Goal: Communication & Community: Answer question/provide support

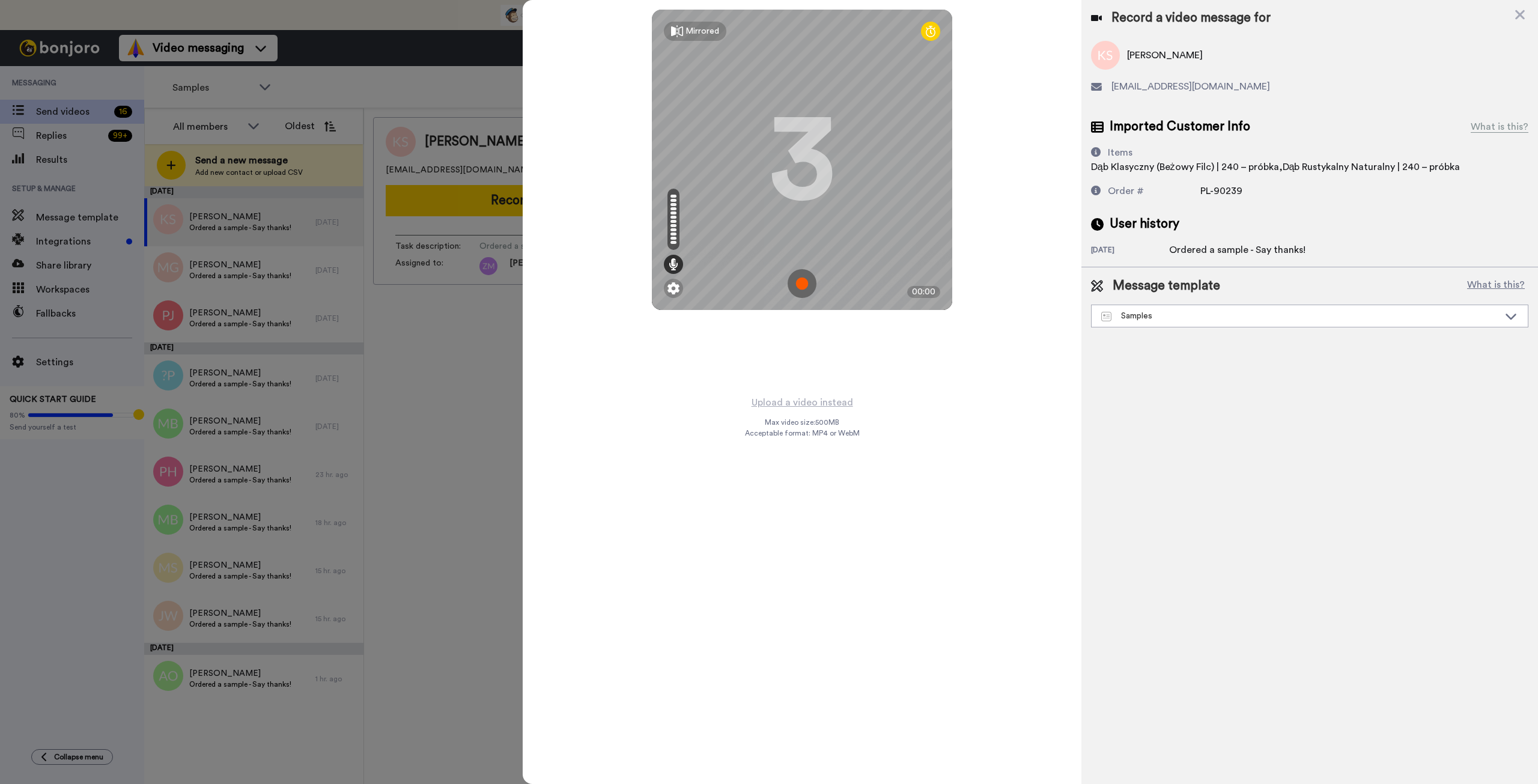
click at [798, 283] on img at bounding box center [802, 283] width 29 height 29
click at [796, 283] on img at bounding box center [802, 283] width 29 height 29
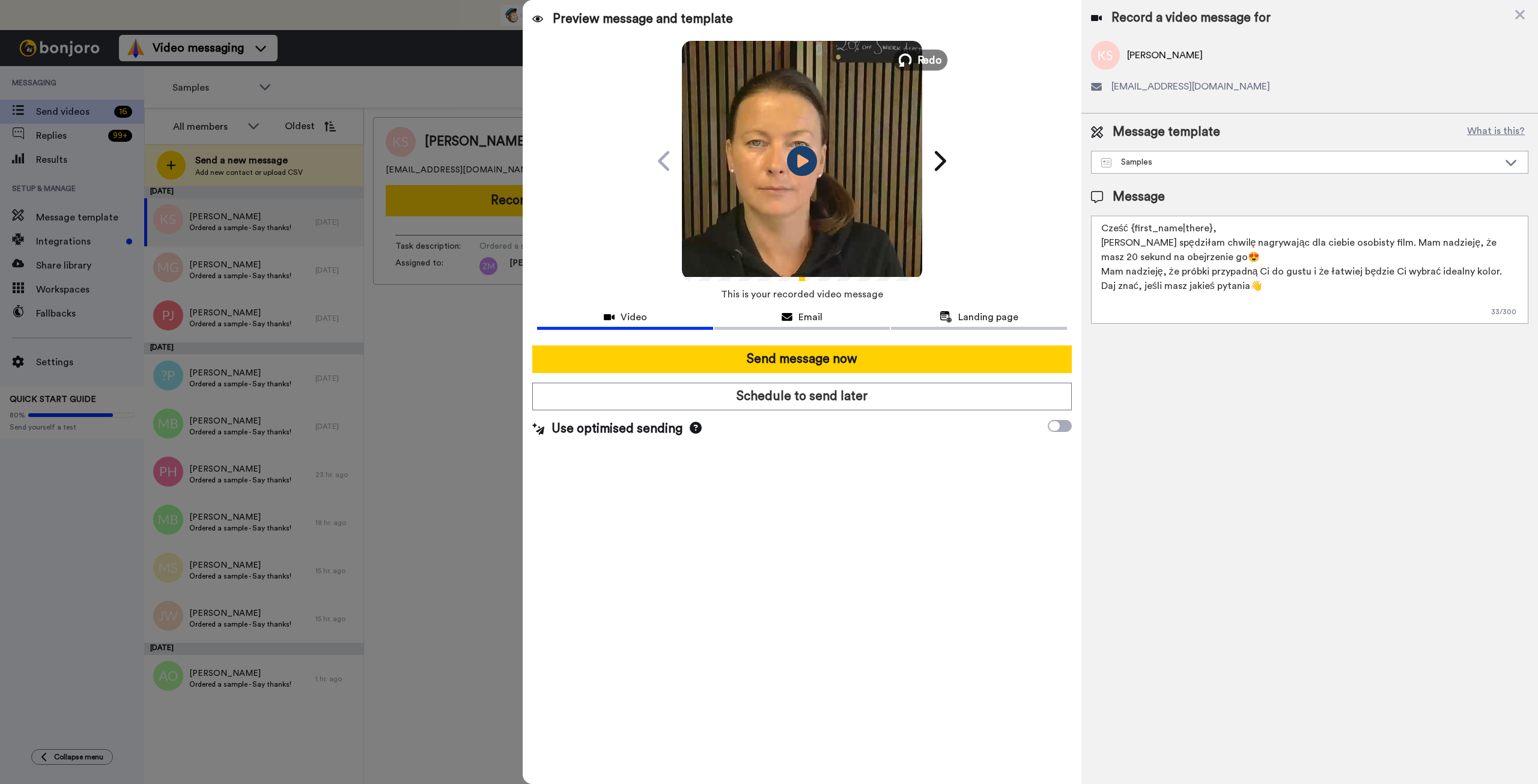
click at [909, 62] on icon at bounding box center [906, 59] width 13 height 13
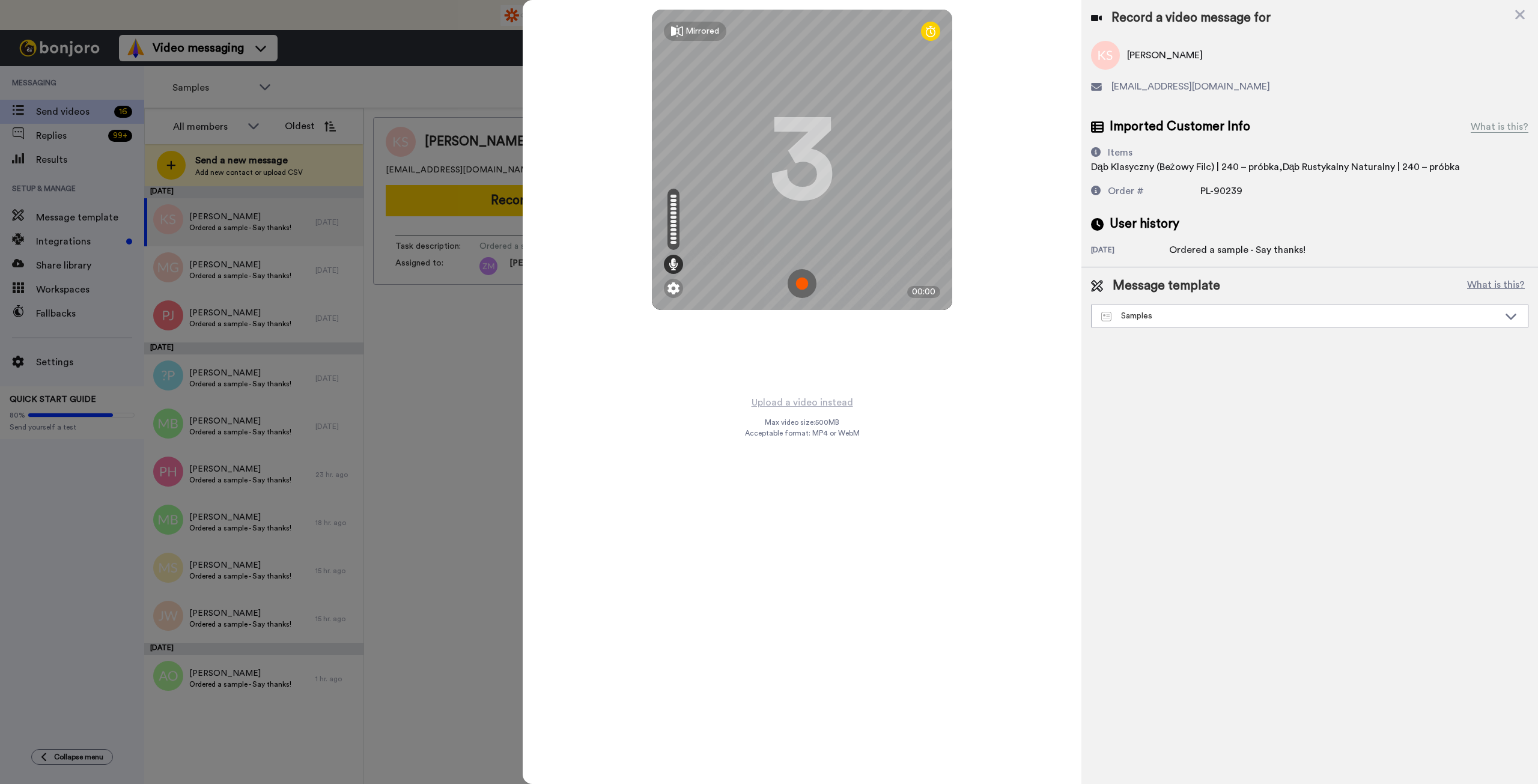
click at [801, 283] on img at bounding box center [802, 283] width 29 height 29
click at [803, 274] on img at bounding box center [802, 283] width 29 height 29
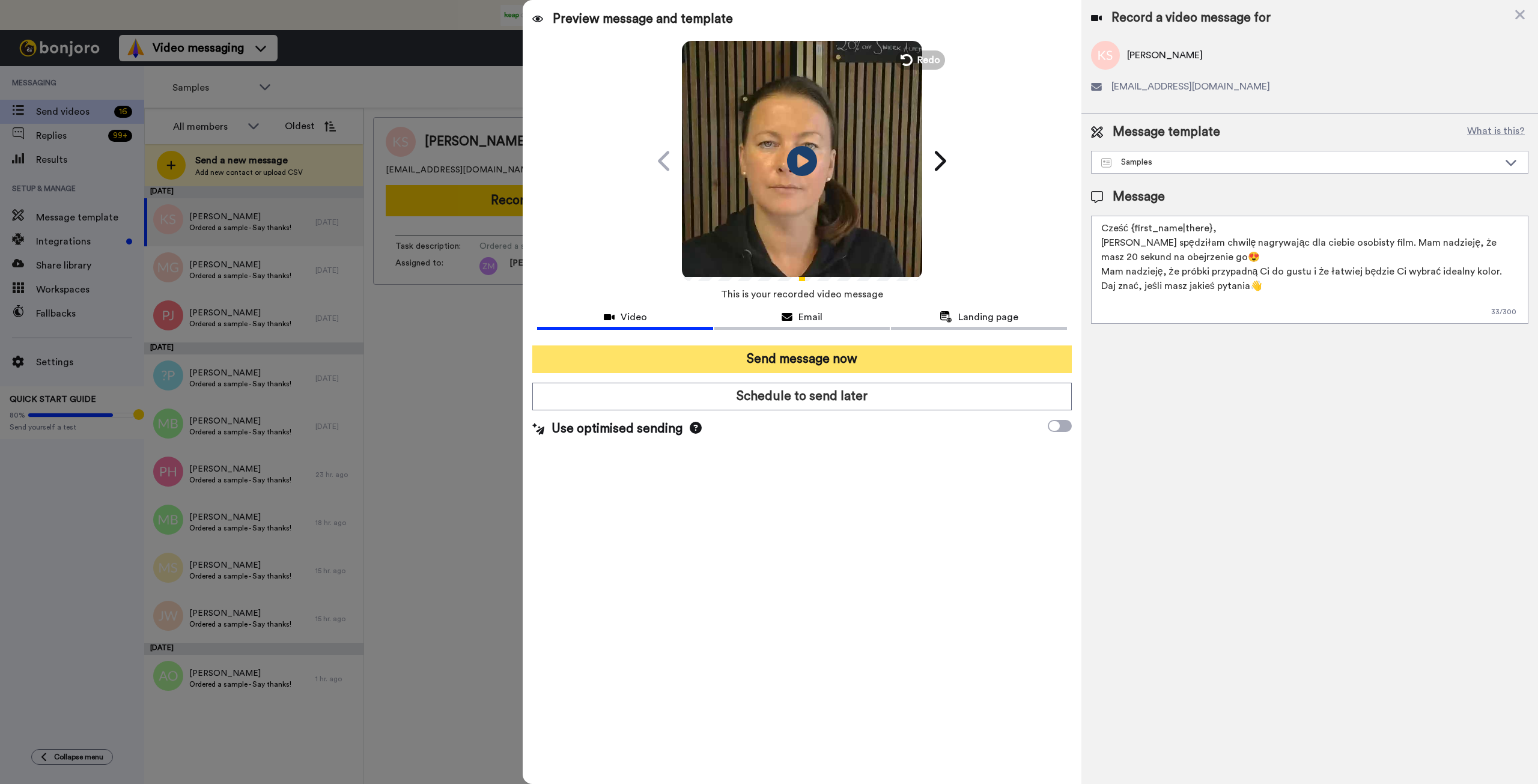
click at [848, 359] on button "Send message now" at bounding box center [802, 359] width 539 height 28
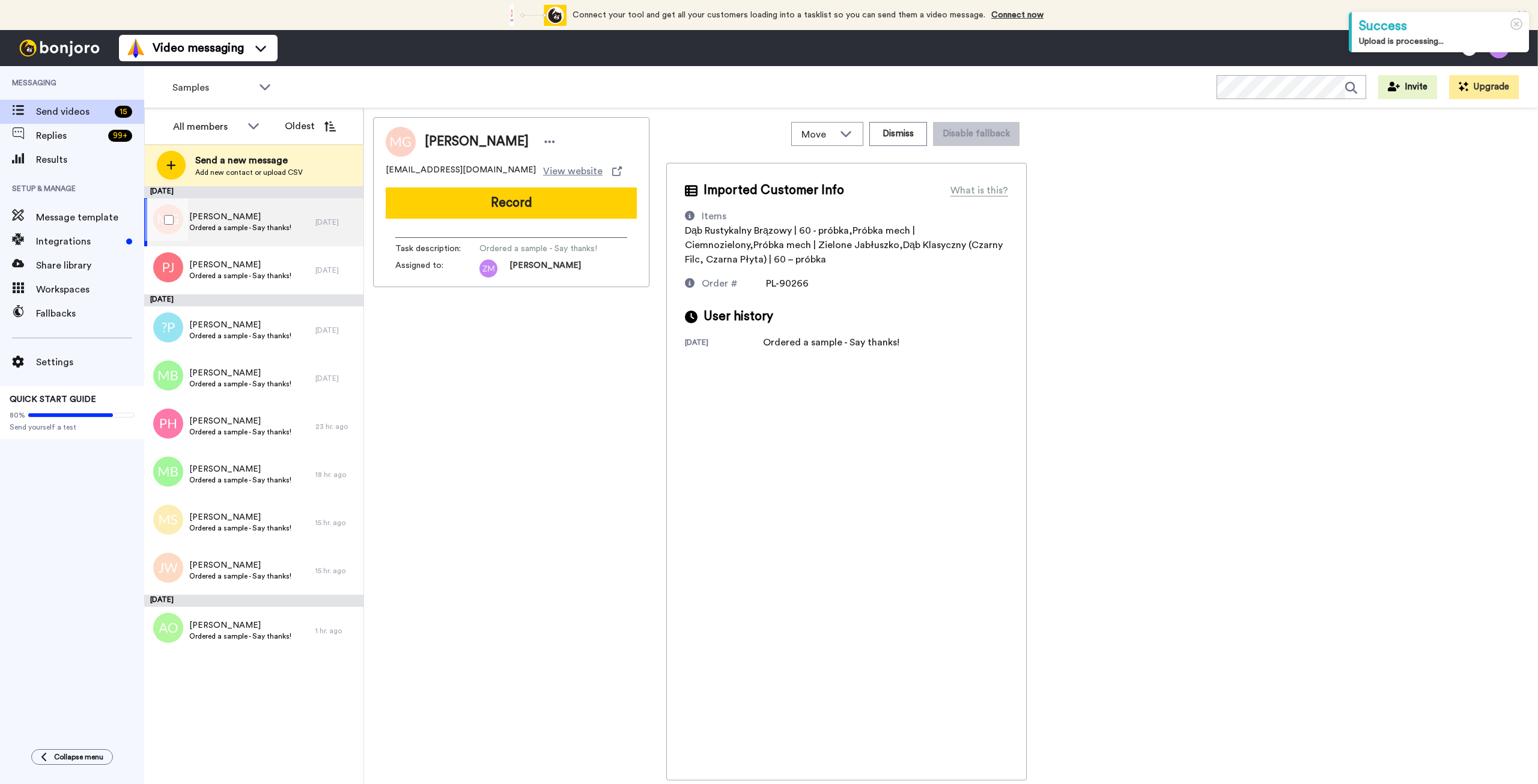
click at [237, 225] on span "Ordered a sample - Say thanks!" at bounding box center [240, 228] width 102 height 10
click at [517, 208] on button "Record" at bounding box center [511, 203] width 251 height 31
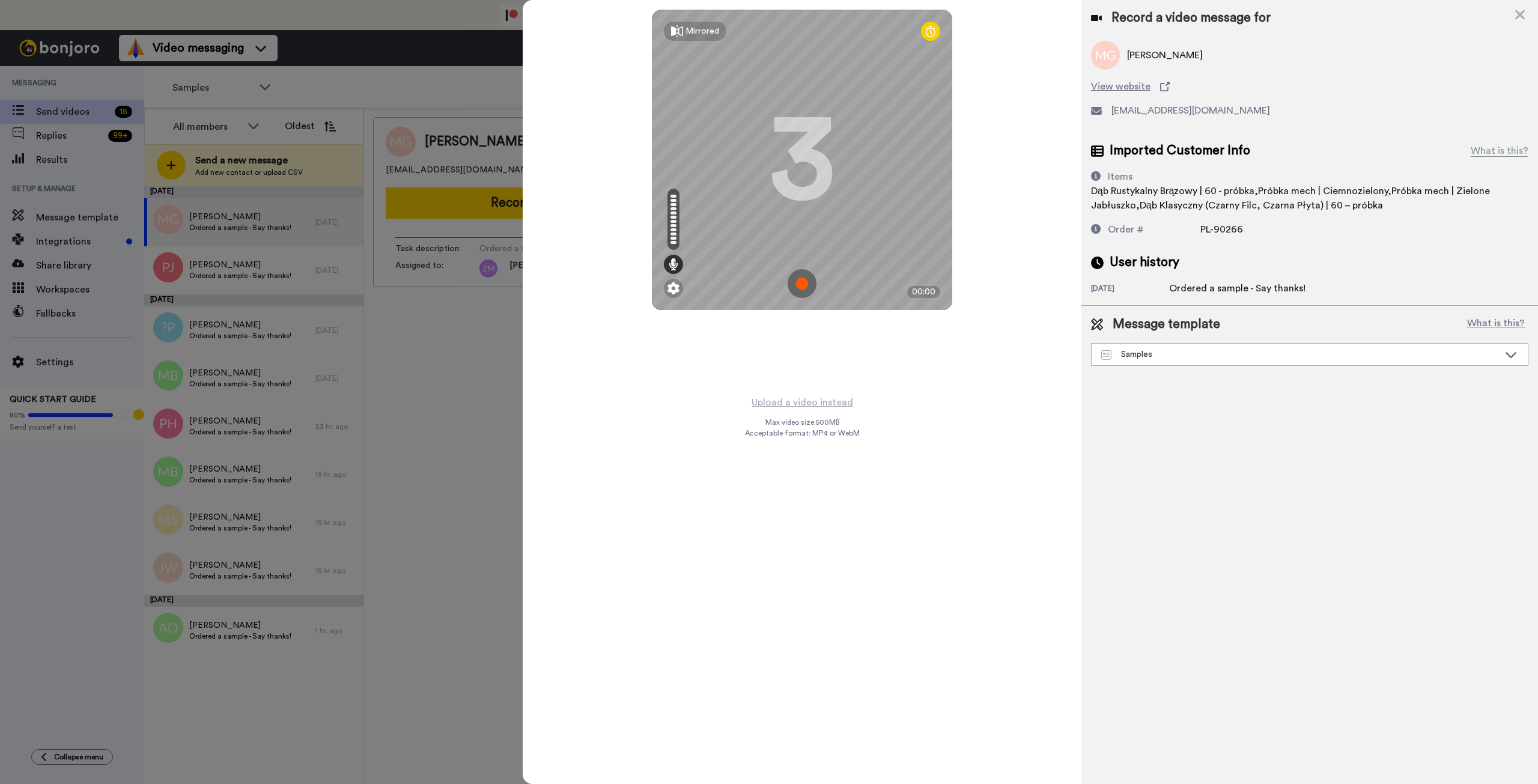
click at [801, 283] on img at bounding box center [802, 283] width 29 height 29
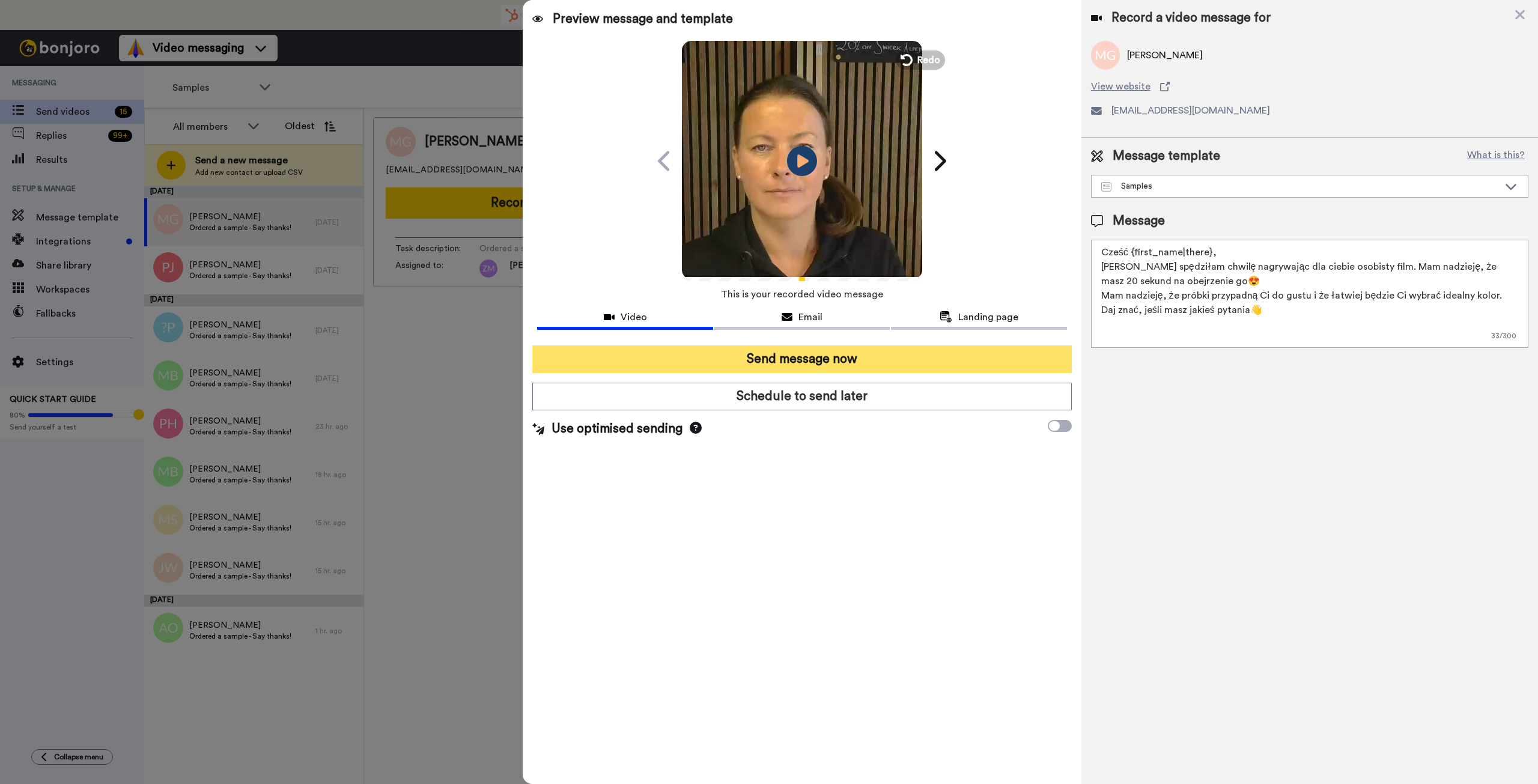
click at [834, 359] on button "Send message now" at bounding box center [802, 359] width 539 height 28
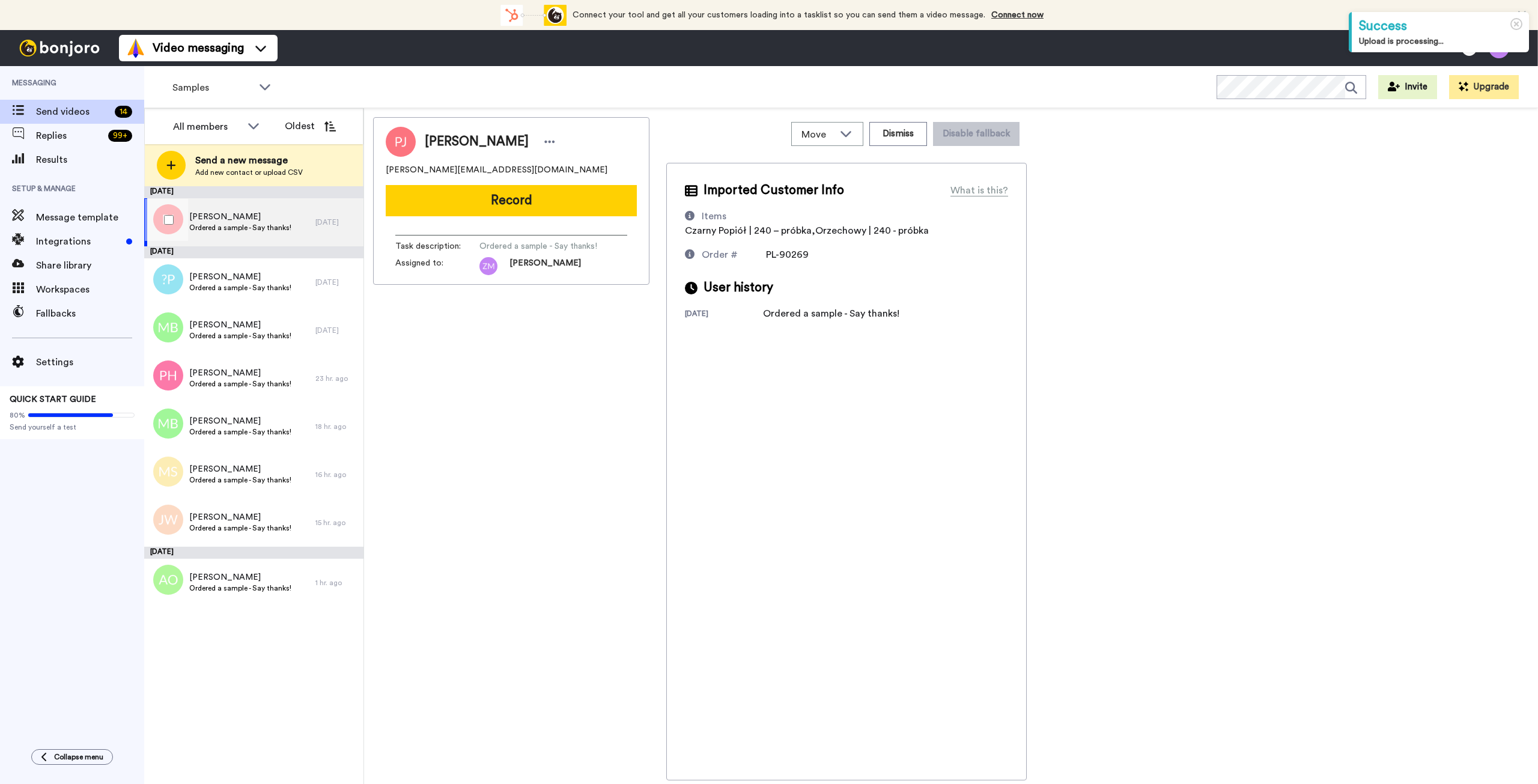
click at [246, 225] on span "Ordered a sample - Say thanks!" at bounding box center [240, 228] width 102 height 10
click at [526, 207] on button "Record" at bounding box center [511, 201] width 251 height 31
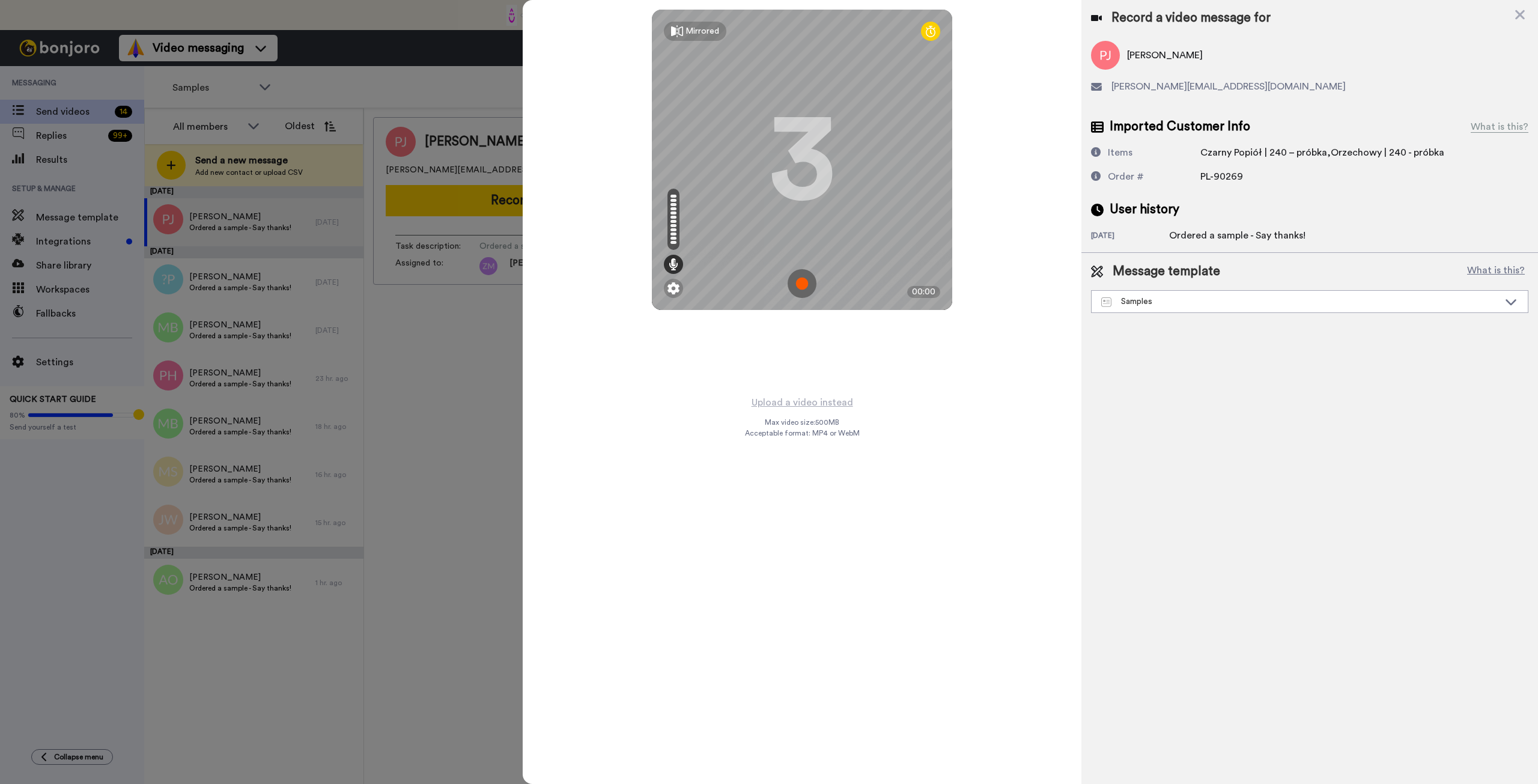
click at [801, 284] on img at bounding box center [802, 283] width 29 height 29
click at [814, 269] on div "Mirrored Redo 3 00:21" at bounding box center [802, 160] width 300 height 300
click at [803, 283] on div "Mirrored Redo 3 00:22" at bounding box center [802, 160] width 300 height 300
click at [803, 284] on img at bounding box center [802, 283] width 29 height 29
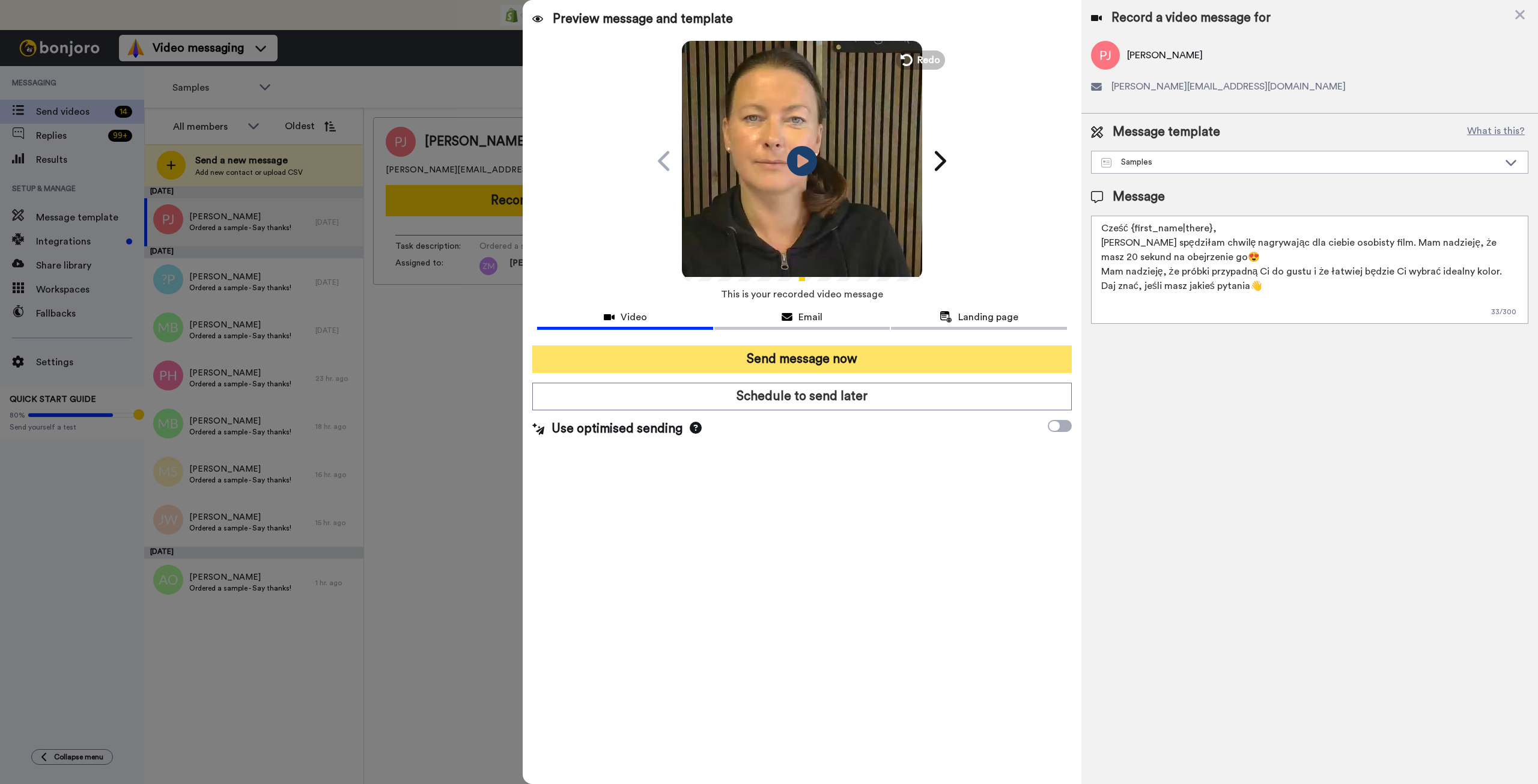
click at [930, 353] on button "Send message now" at bounding box center [802, 359] width 539 height 28
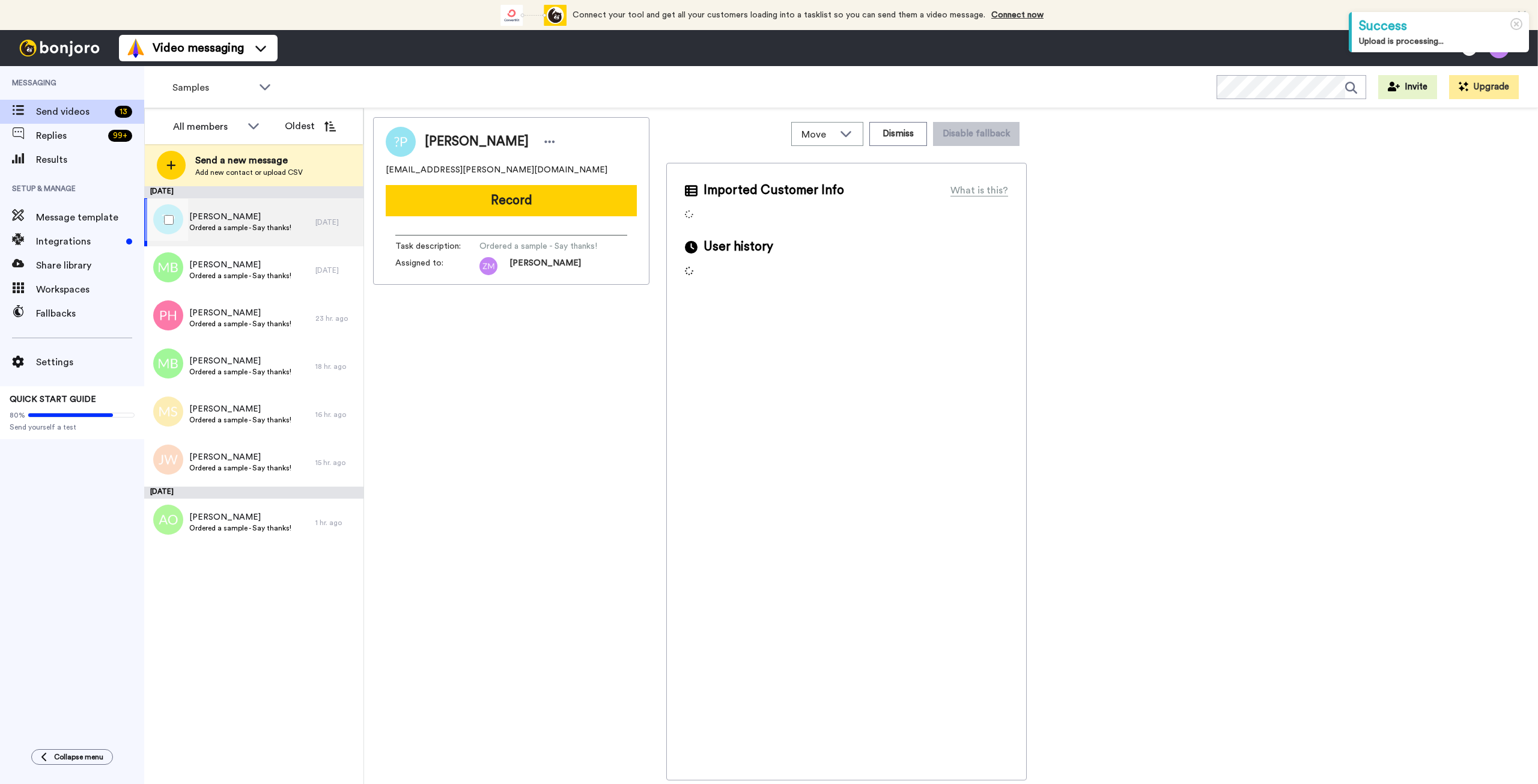
click at [240, 222] on span "Łukasz Plejewski" at bounding box center [240, 217] width 102 height 12
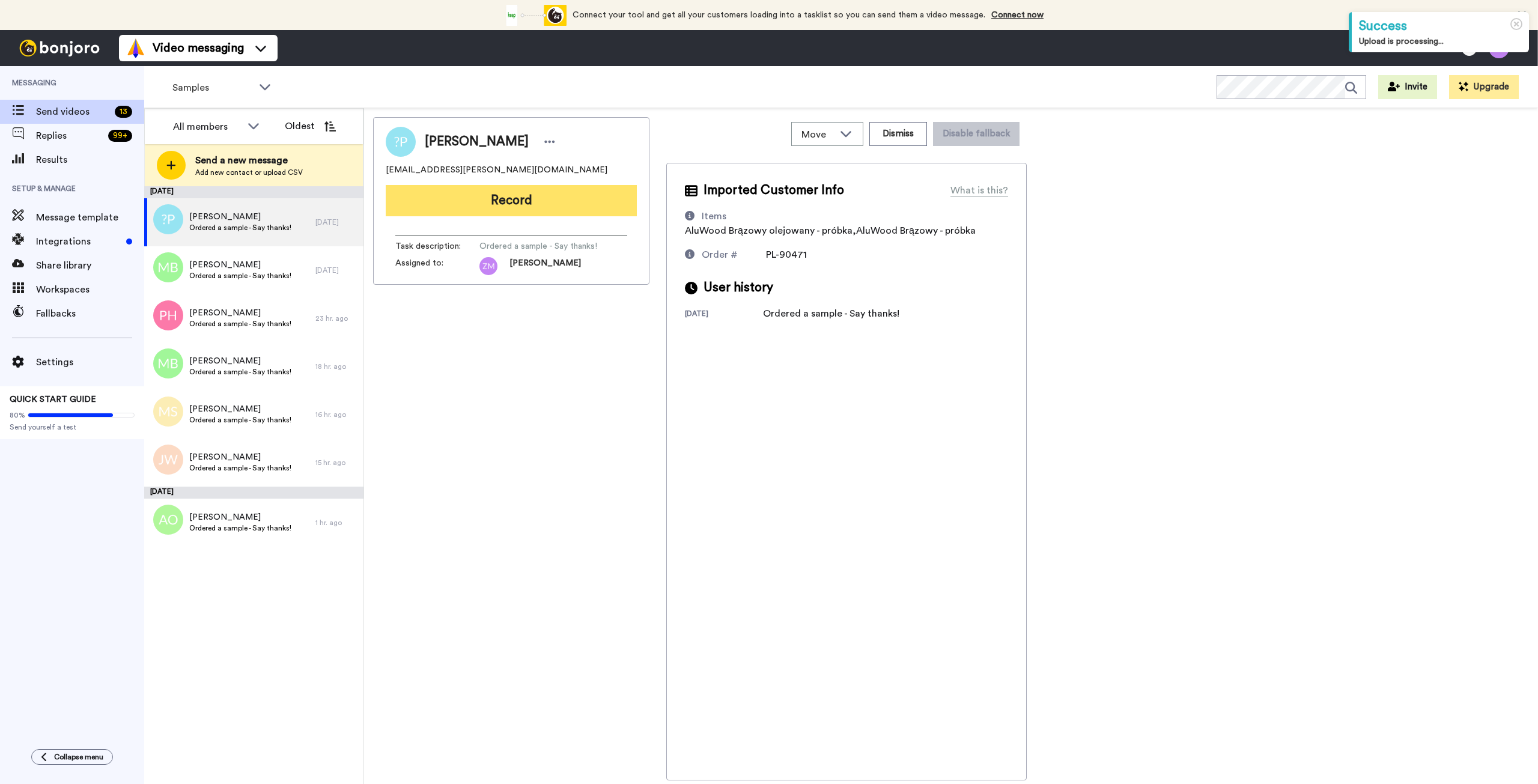
click at [546, 202] on button "Record" at bounding box center [511, 201] width 251 height 31
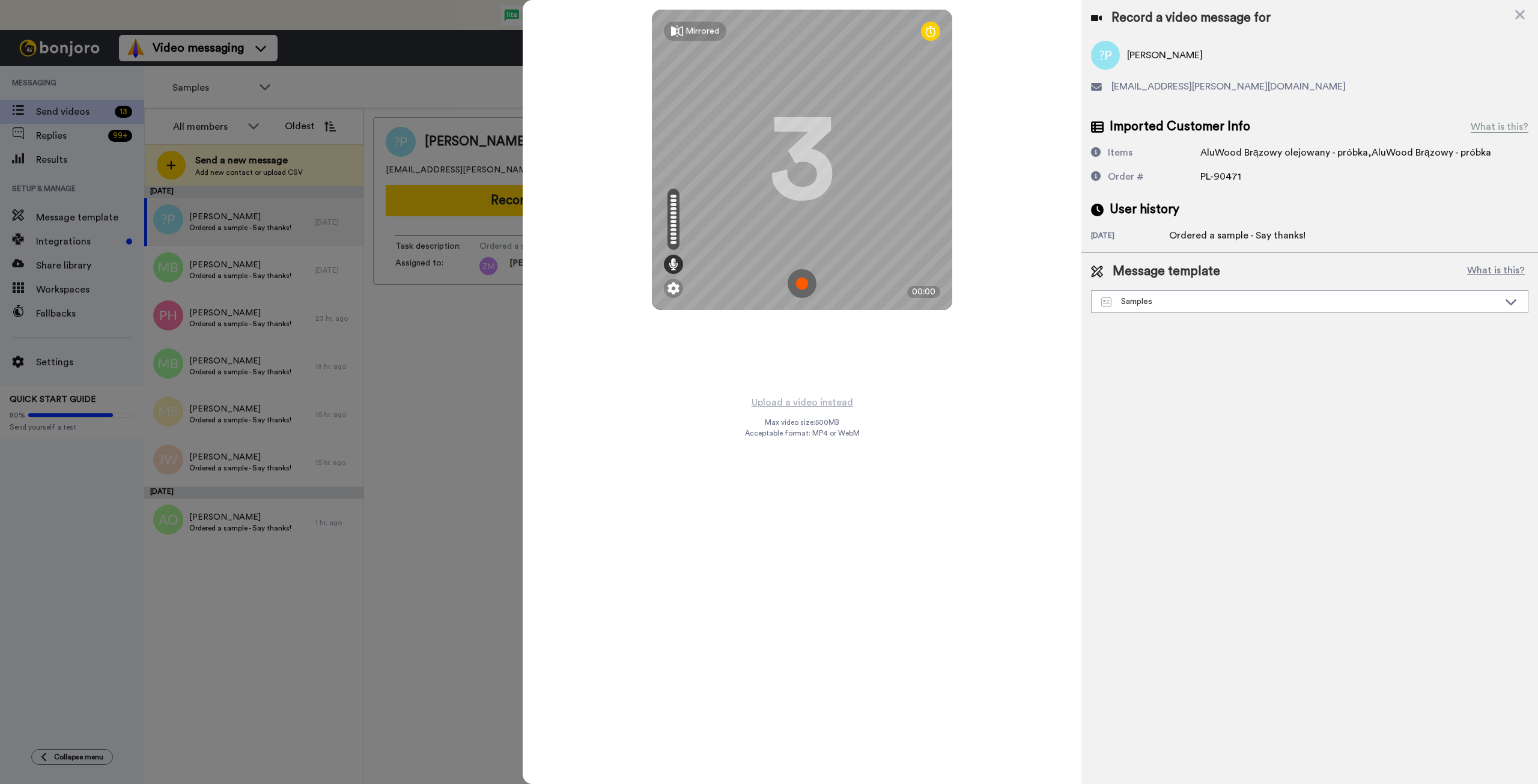
click at [800, 283] on img at bounding box center [802, 283] width 29 height 29
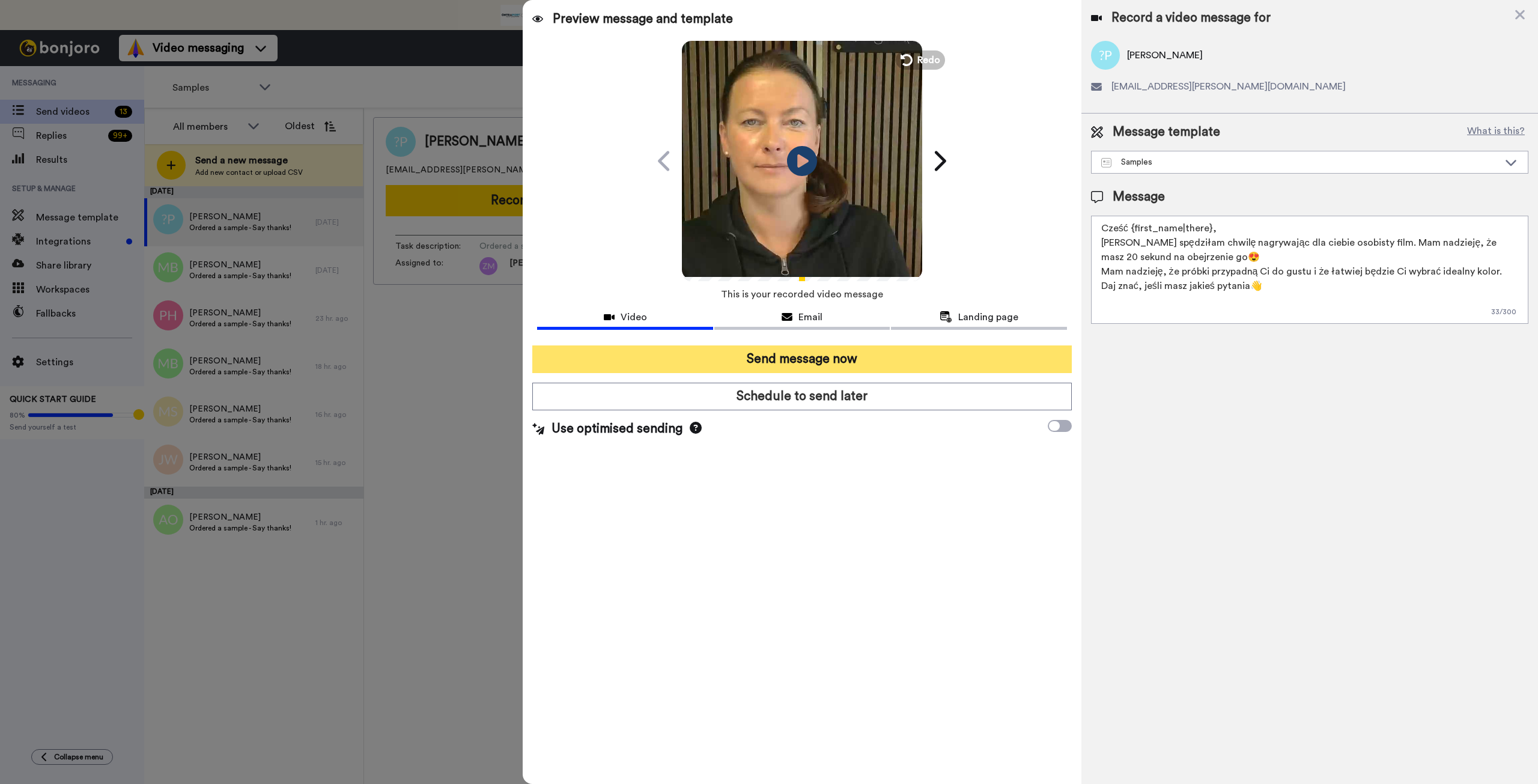
click at [814, 358] on button "Send message now" at bounding box center [802, 359] width 539 height 28
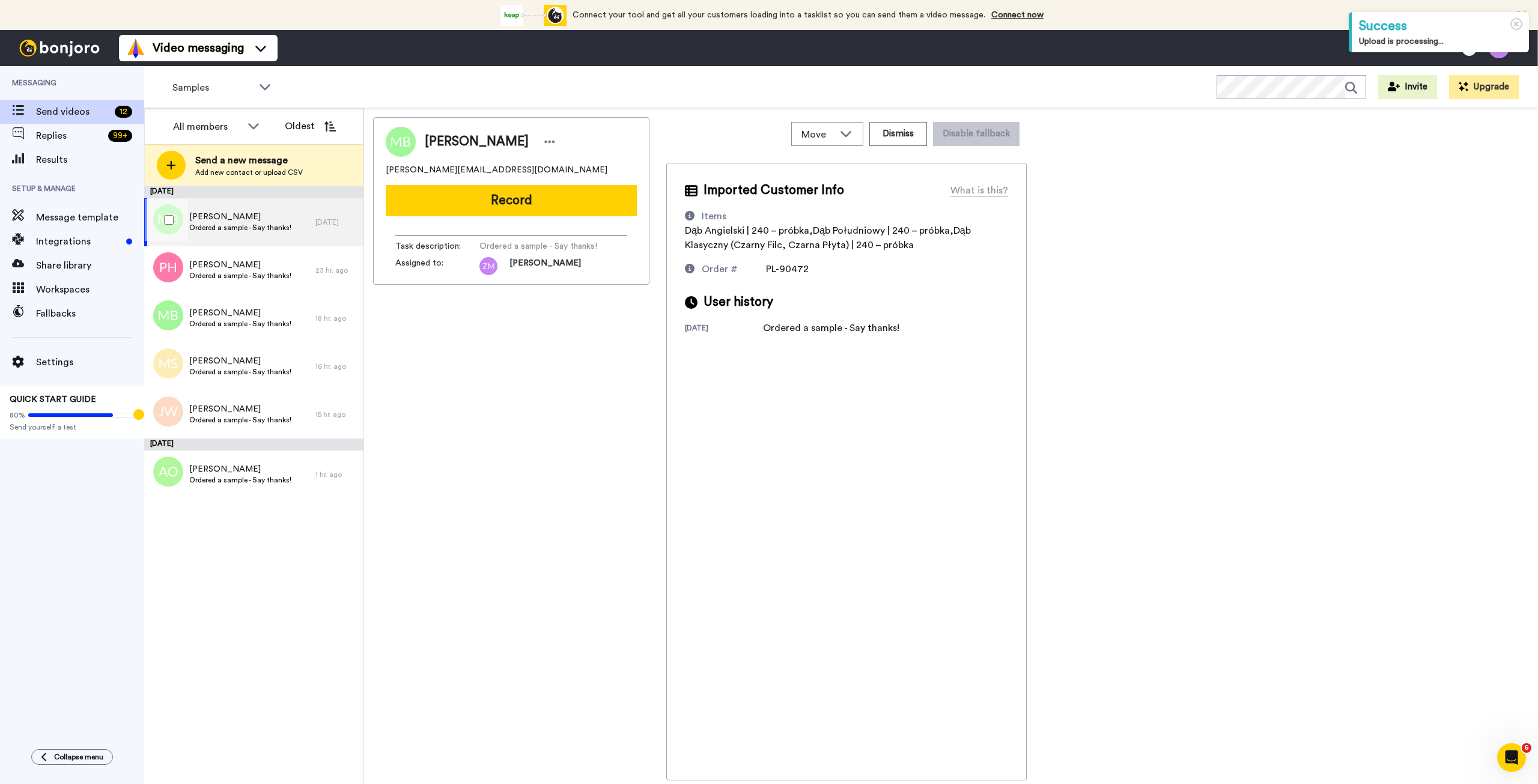
click at [233, 222] on span "[PERSON_NAME]" at bounding box center [240, 217] width 102 height 12
click at [573, 200] on button "Record" at bounding box center [511, 201] width 251 height 31
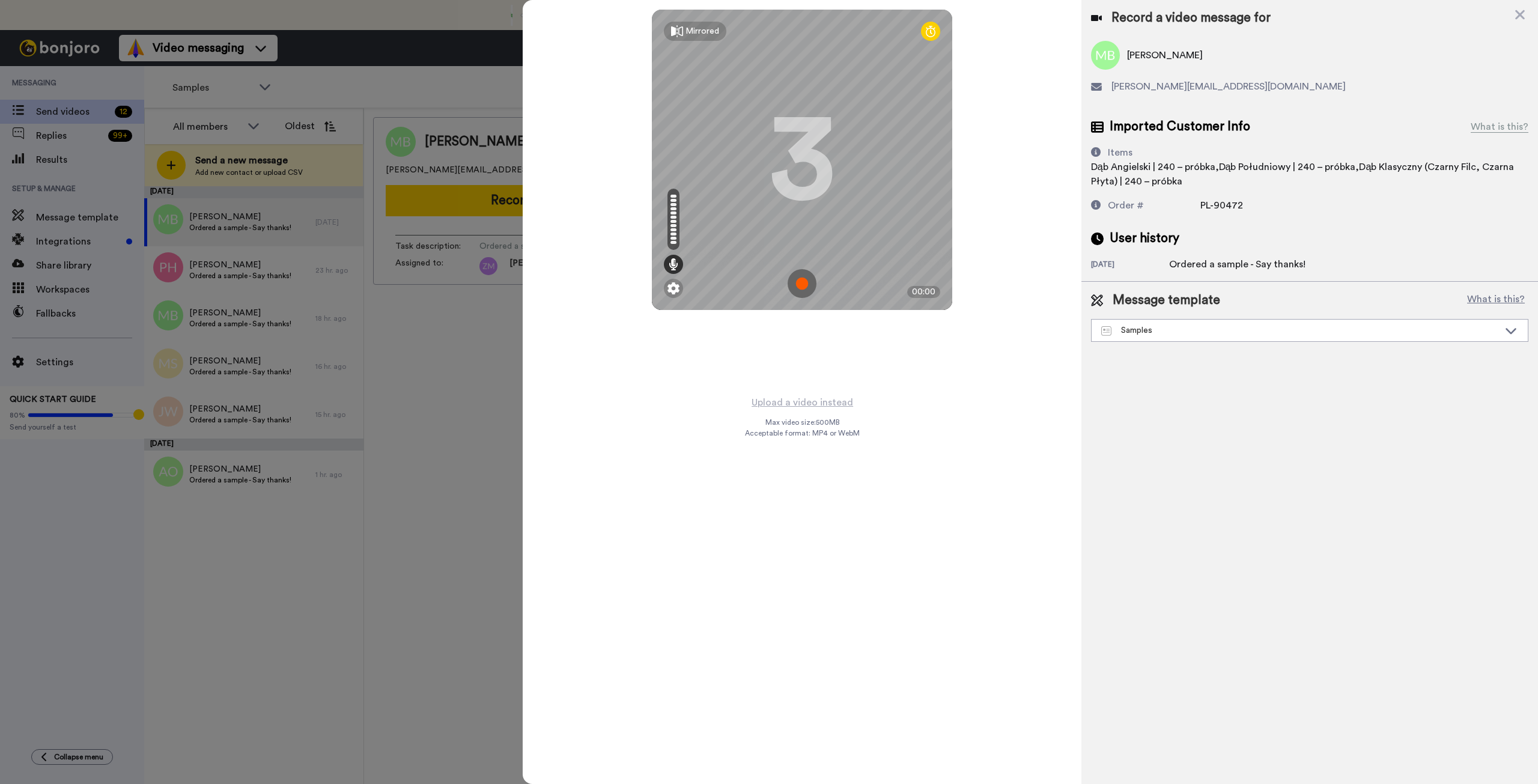
click at [802, 283] on img at bounding box center [802, 283] width 29 height 29
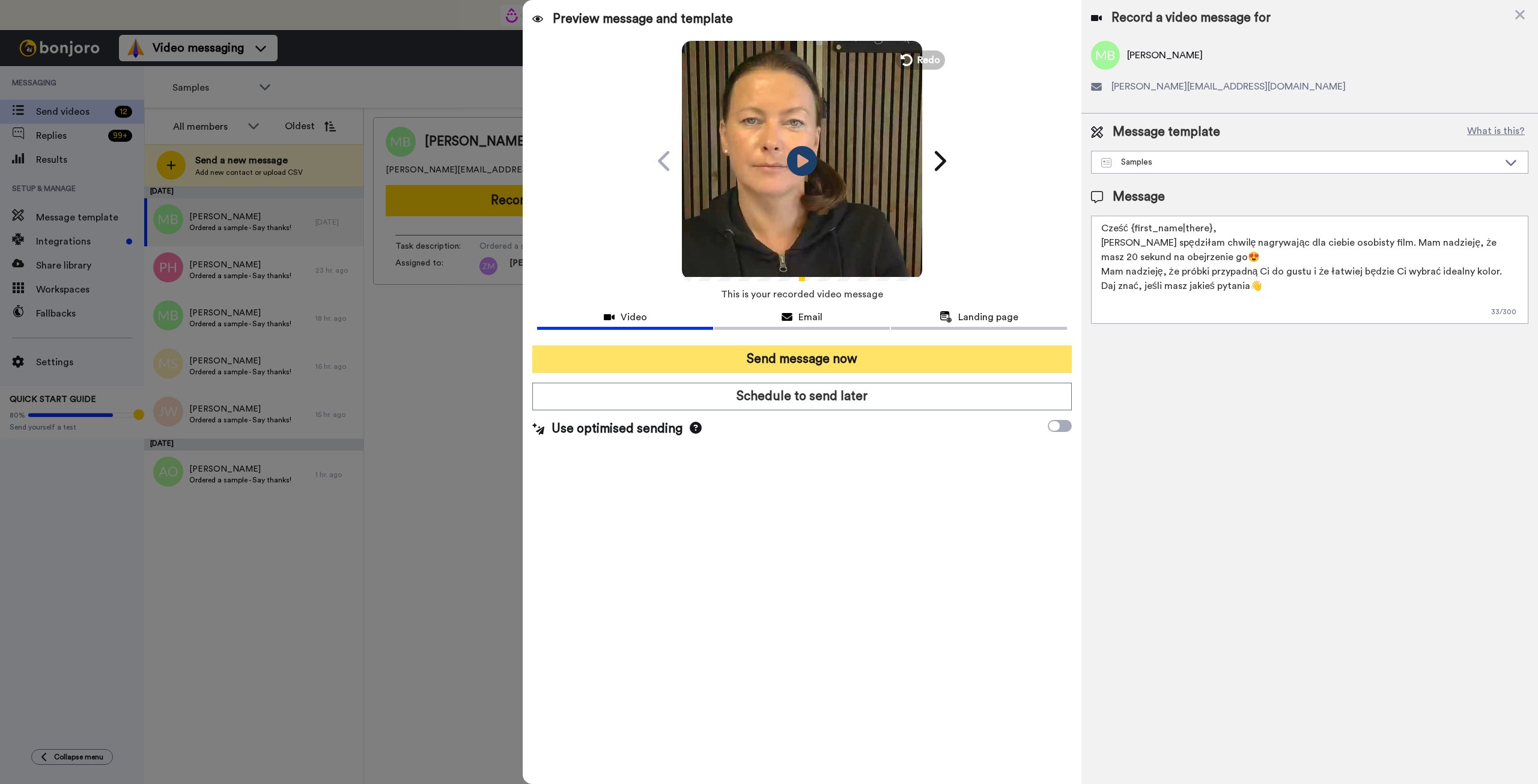
click at [885, 360] on button "Send message now" at bounding box center [802, 359] width 539 height 28
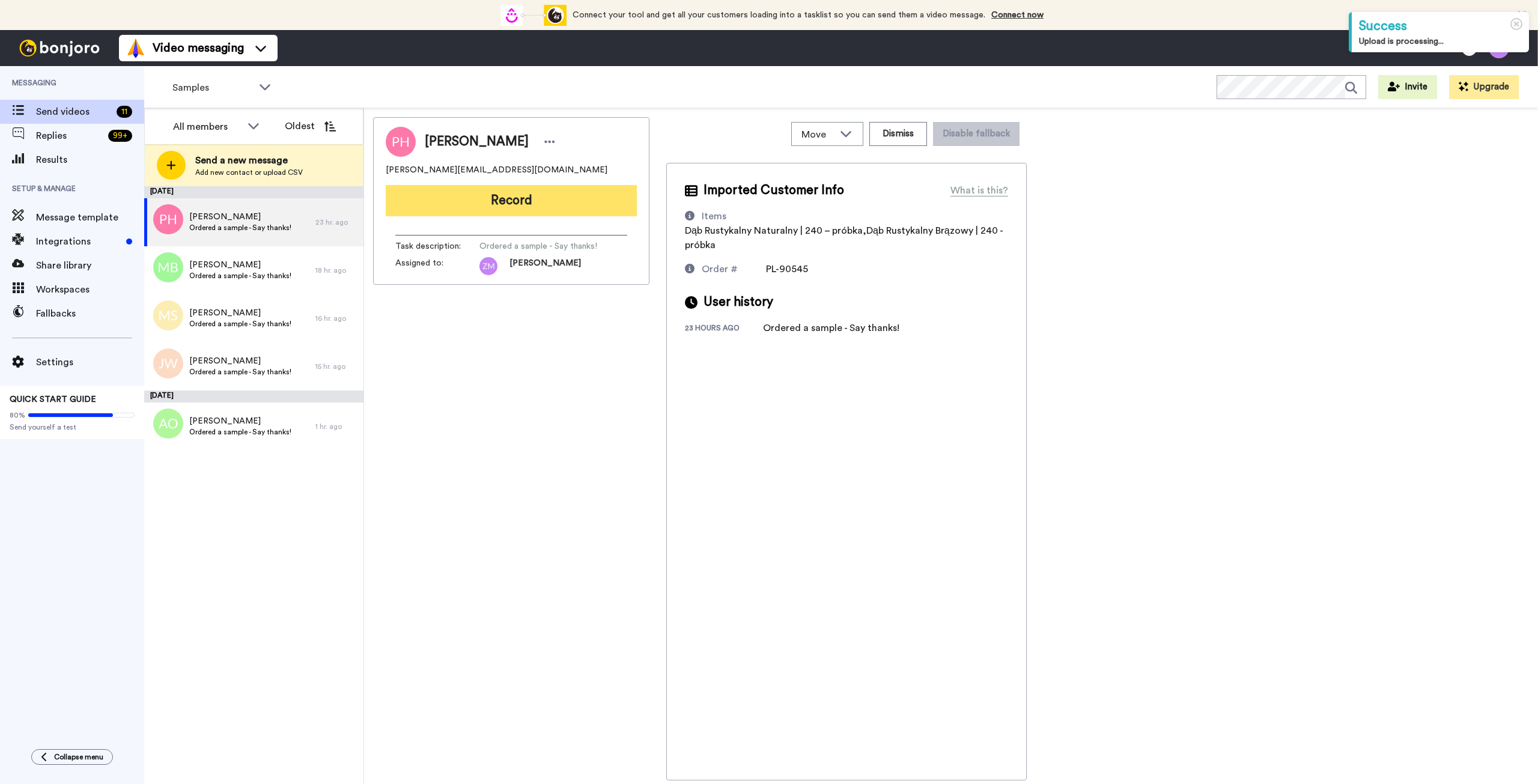
click at [475, 212] on button "Record" at bounding box center [511, 201] width 251 height 31
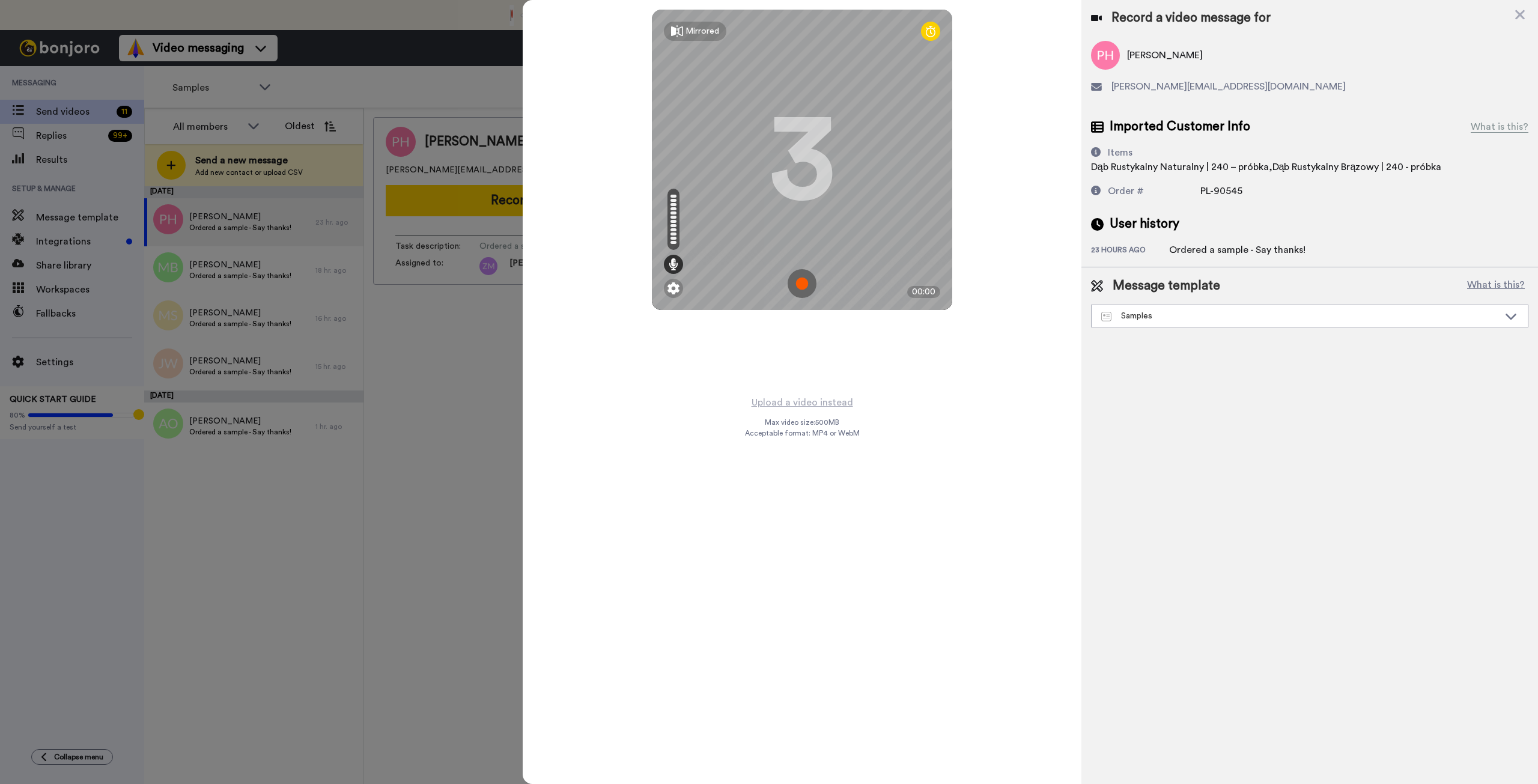
click at [807, 281] on img at bounding box center [802, 283] width 29 height 29
click at [802, 282] on img at bounding box center [802, 283] width 29 height 29
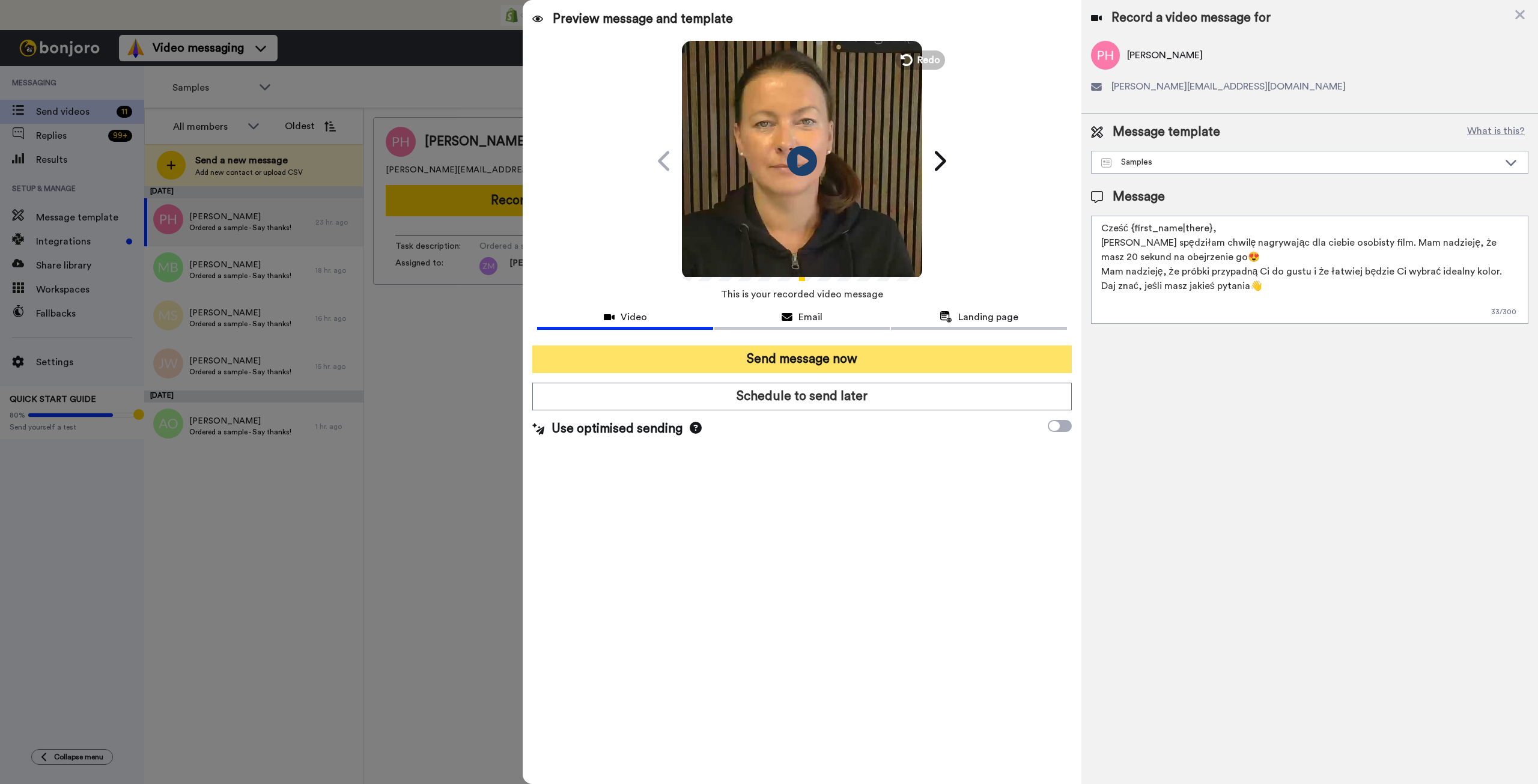
click at [852, 362] on button "Send message now" at bounding box center [802, 359] width 539 height 28
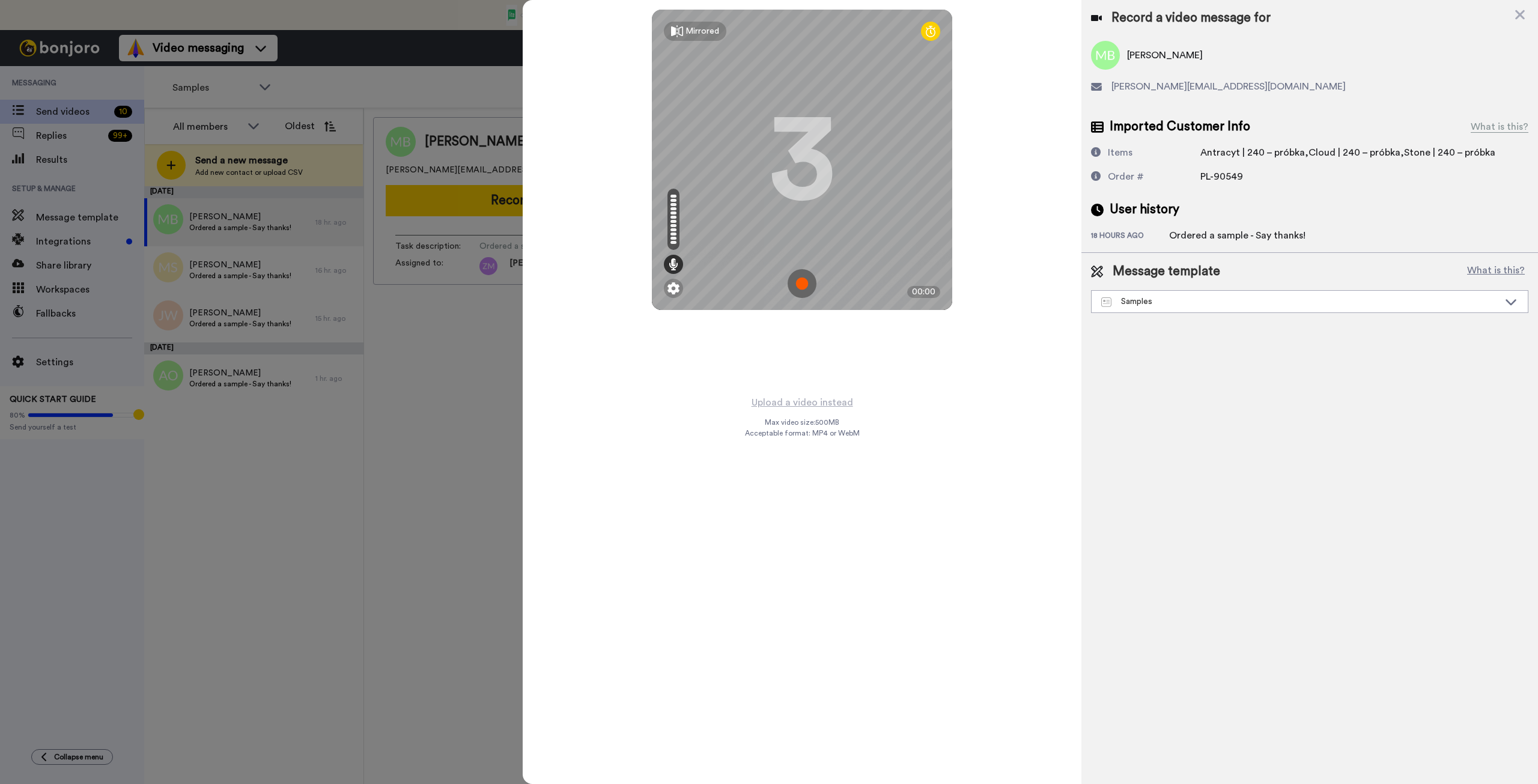
click at [802, 284] on img at bounding box center [802, 283] width 29 height 29
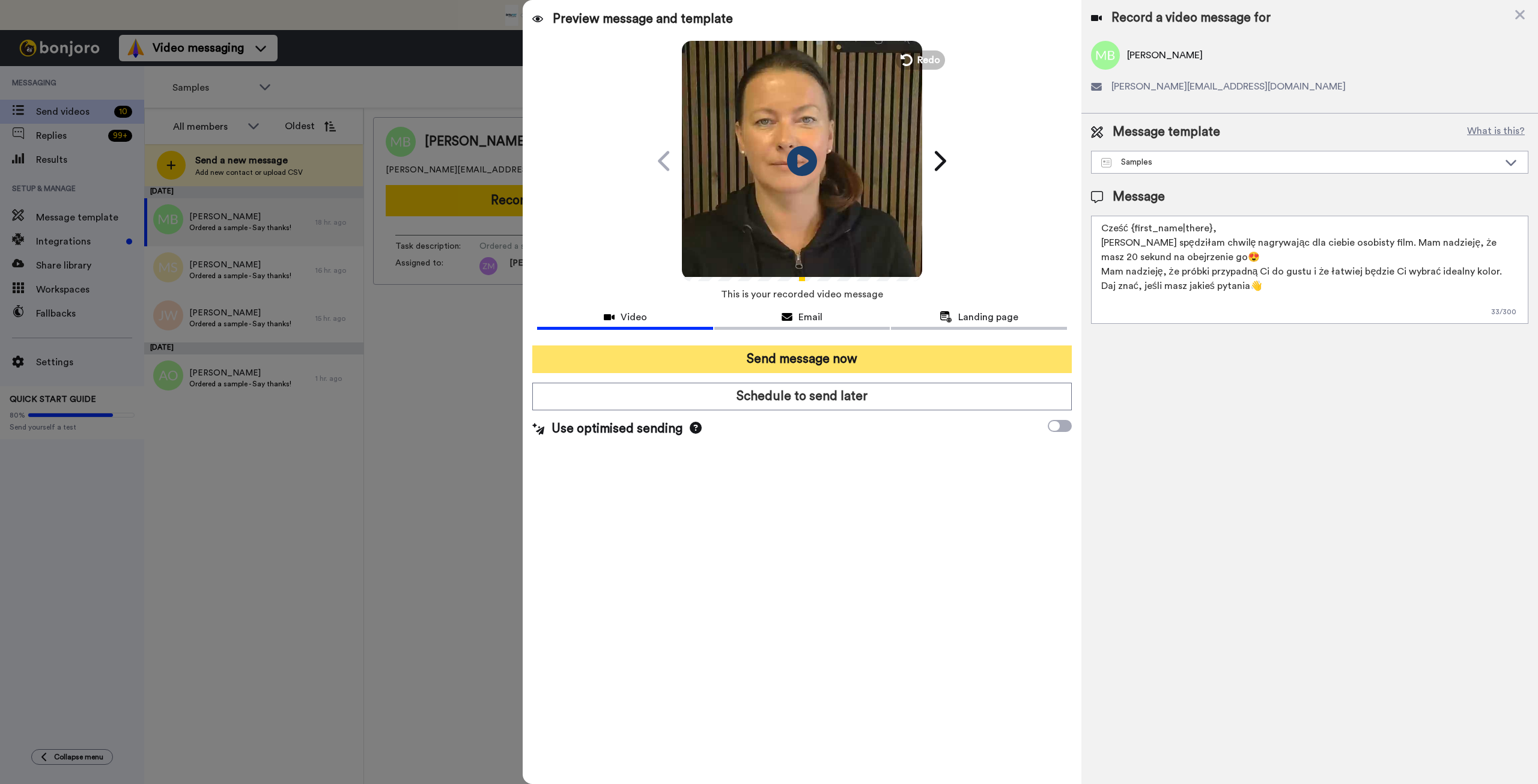
click at [832, 359] on button "Send message now" at bounding box center [802, 359] width 539 height 28
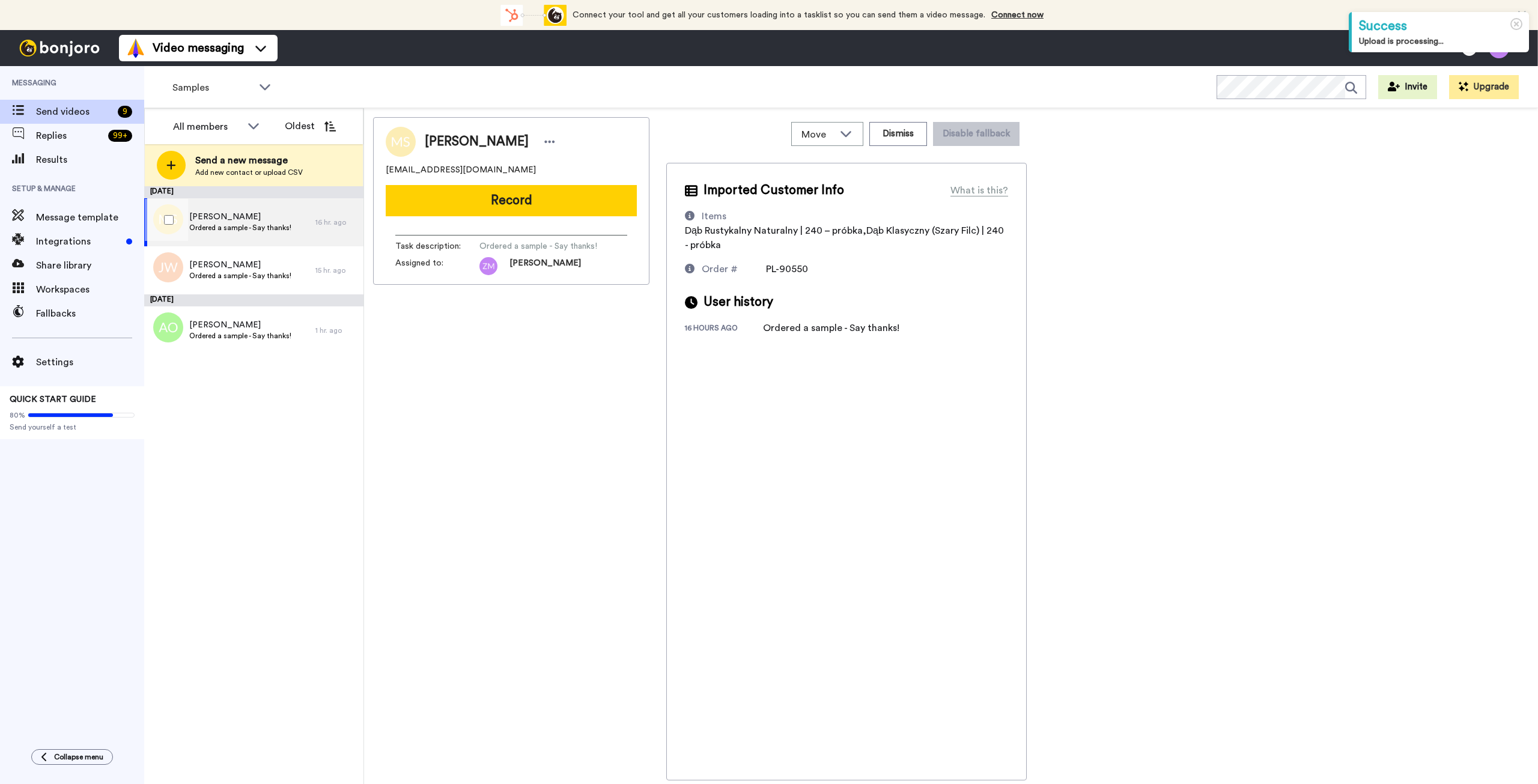
click at [246, 214] on span "Mariusz Sztochman" at bounding box center [240, 217] width 102 height 12
click at [519, 209] on button "Record" at bounding box center [511, 201] width 251 height 31
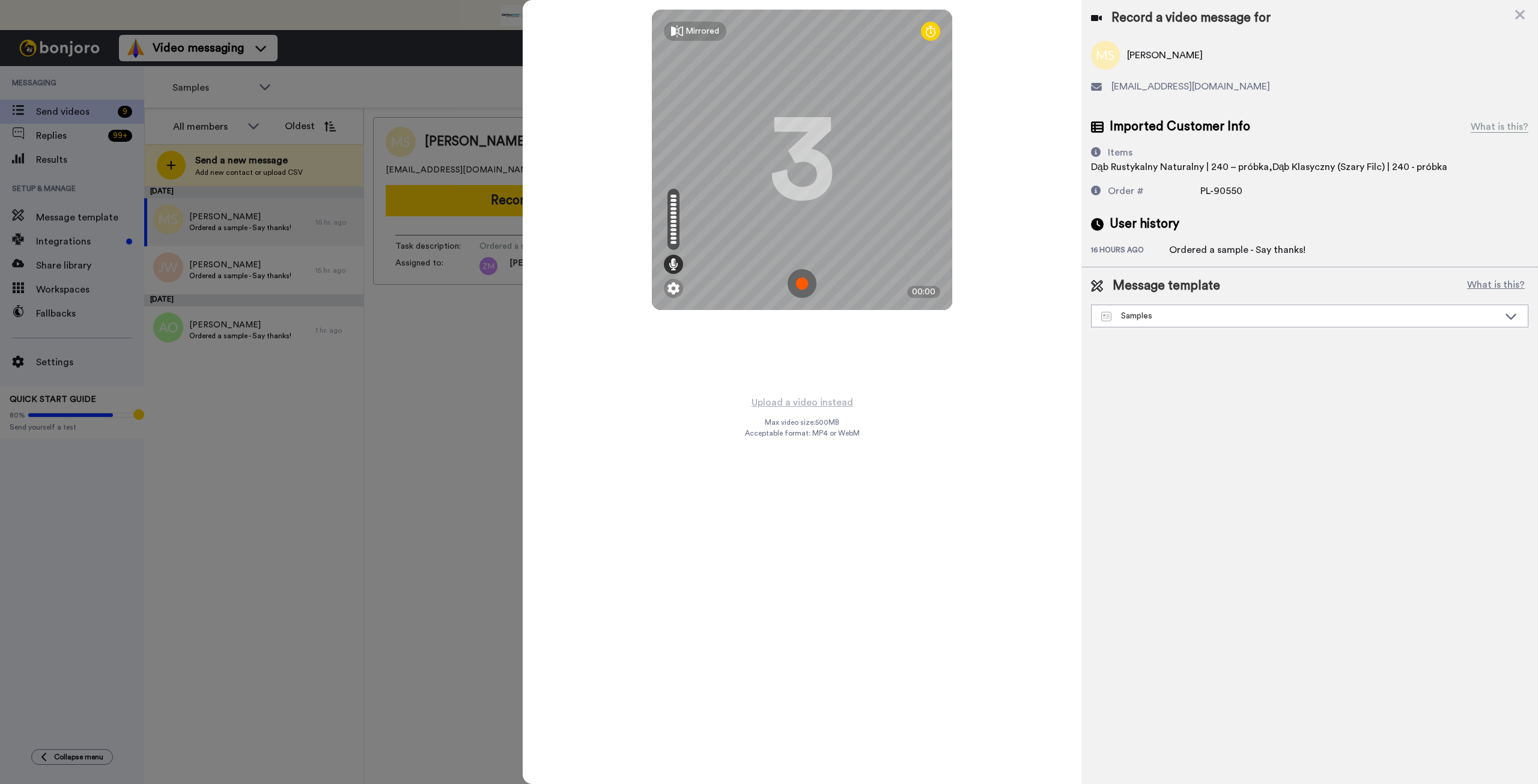
click at [801, 283] on img at bounding box center [802, 283] width 29 height 29
click at [806, 279] on img at bounding box center [802, 283] width 29 height 29
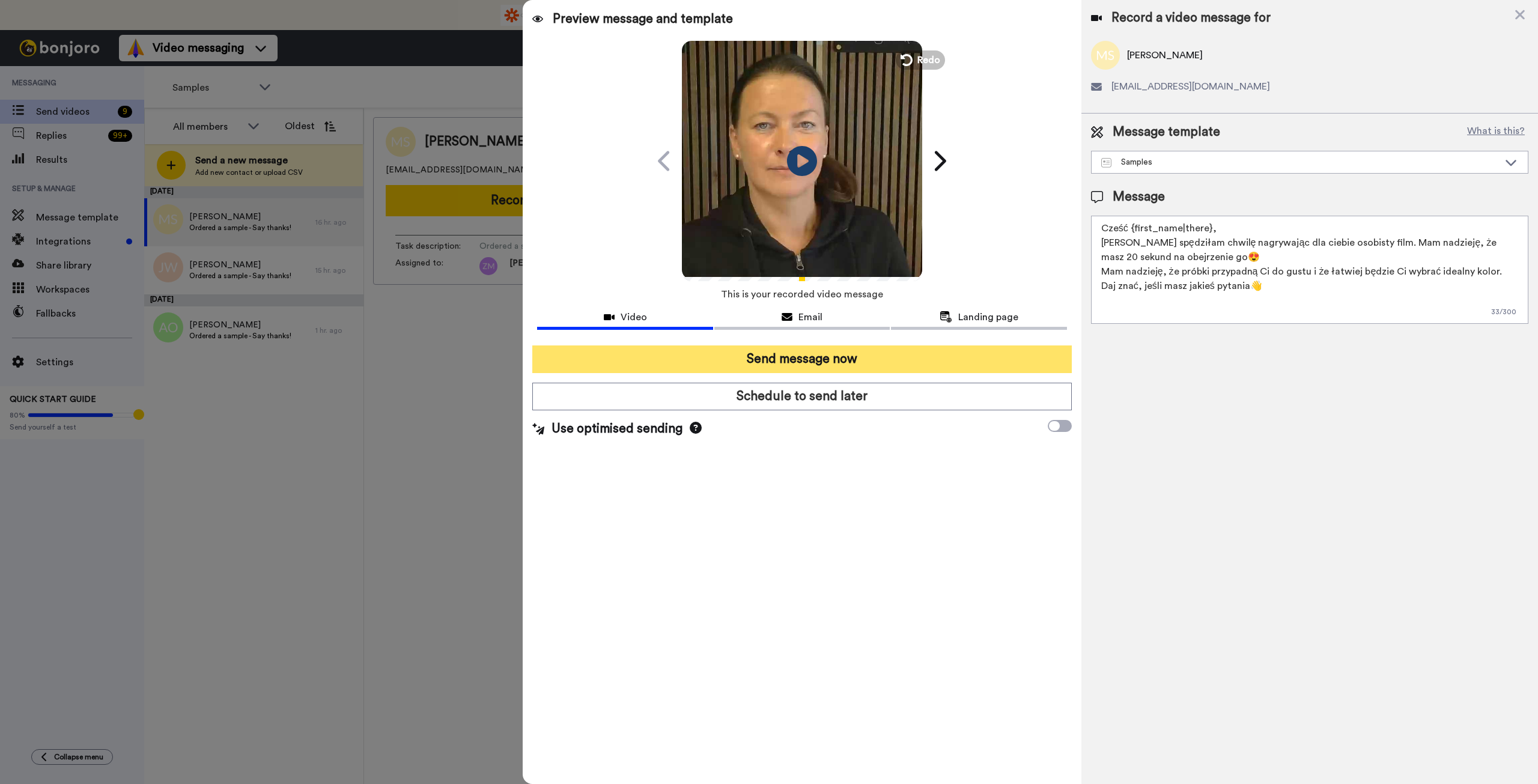
click at [847, 355] on button "Send message now" at bounding box center [802, 359] width 539 height 28
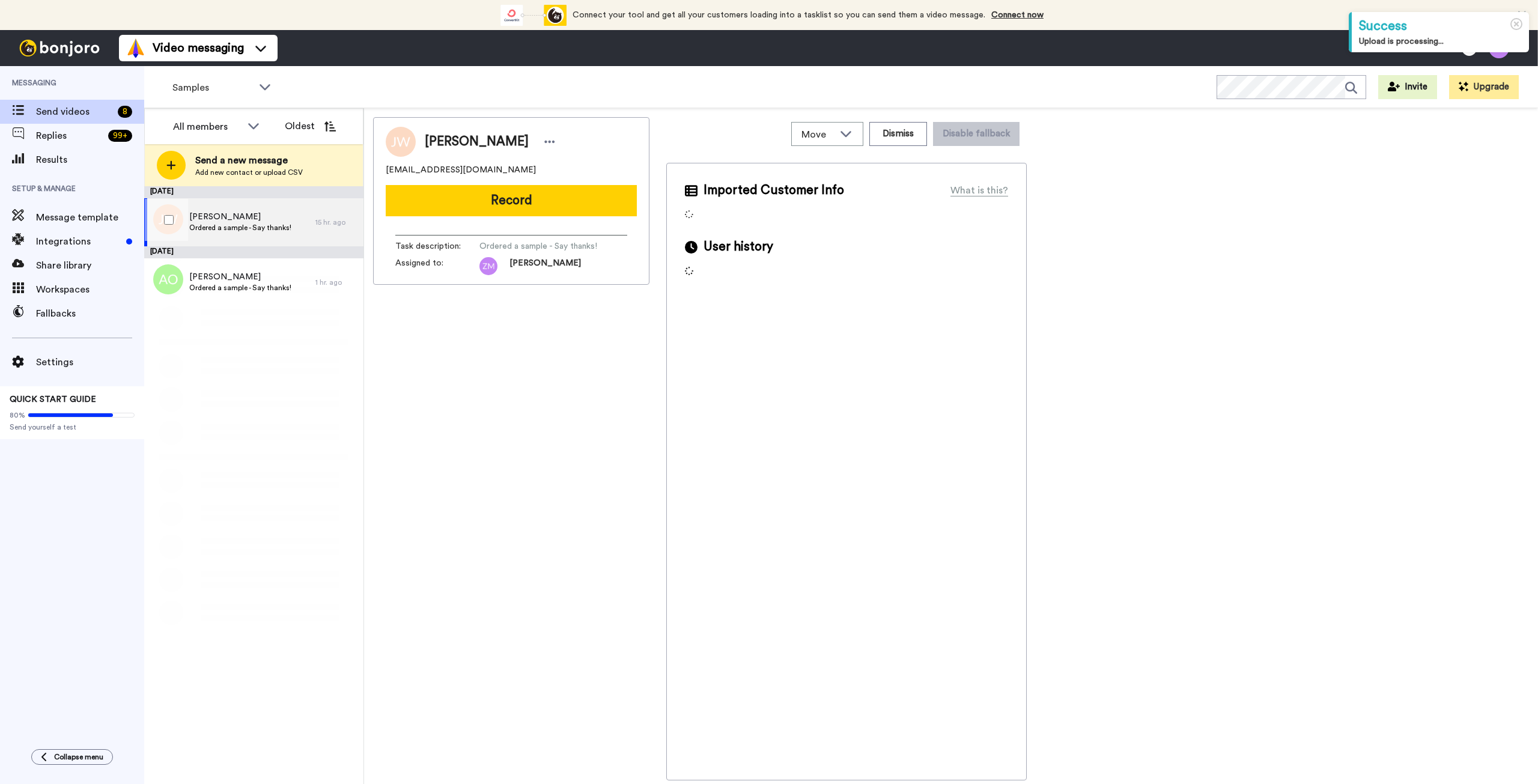
click at [254, 221] on span "[PERSON_NAME]" at bounding box center [240, 217] width 102 height 12
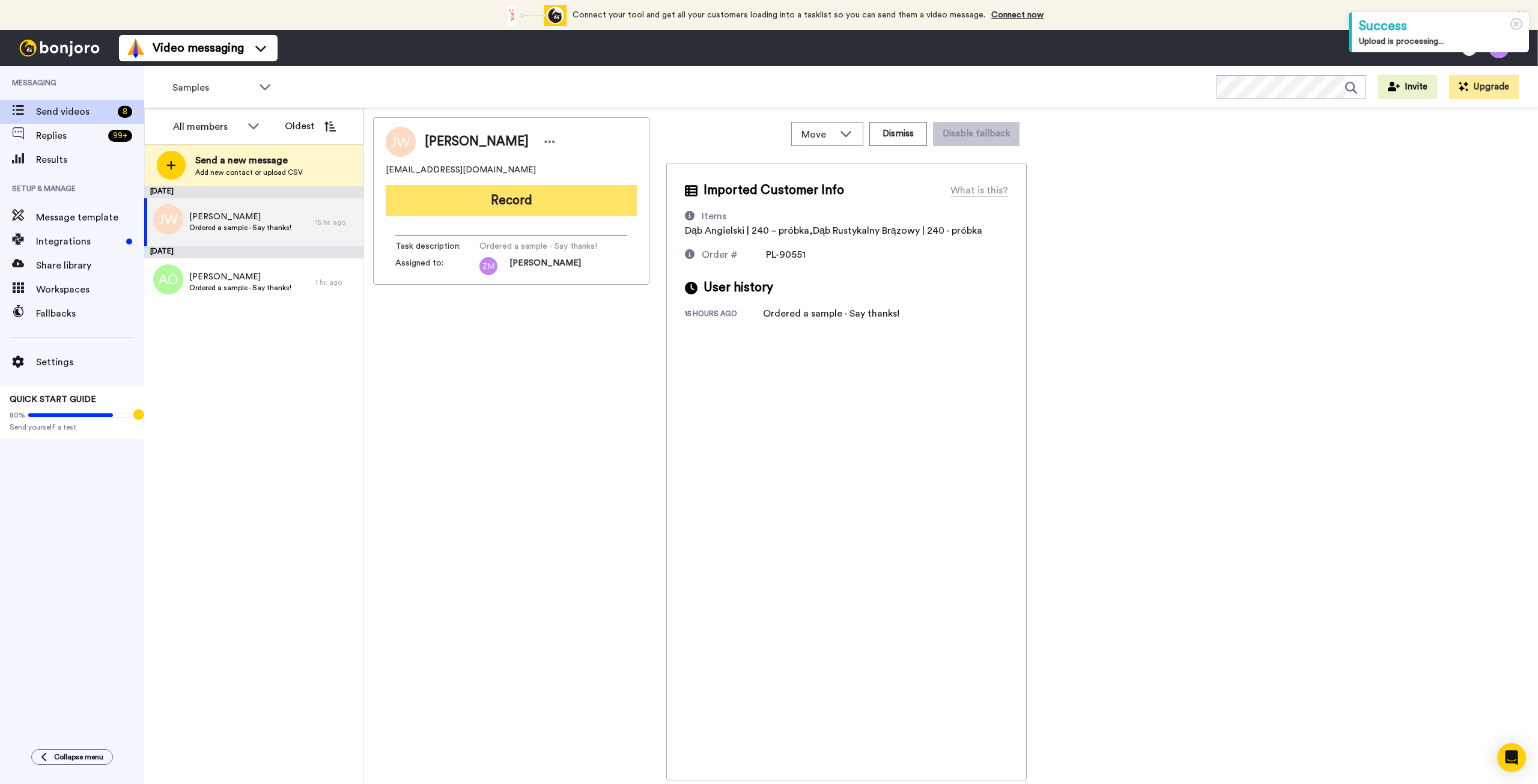
click at [545, 203] on button "Record" at bounding box center [511, 201] width 251 height 31
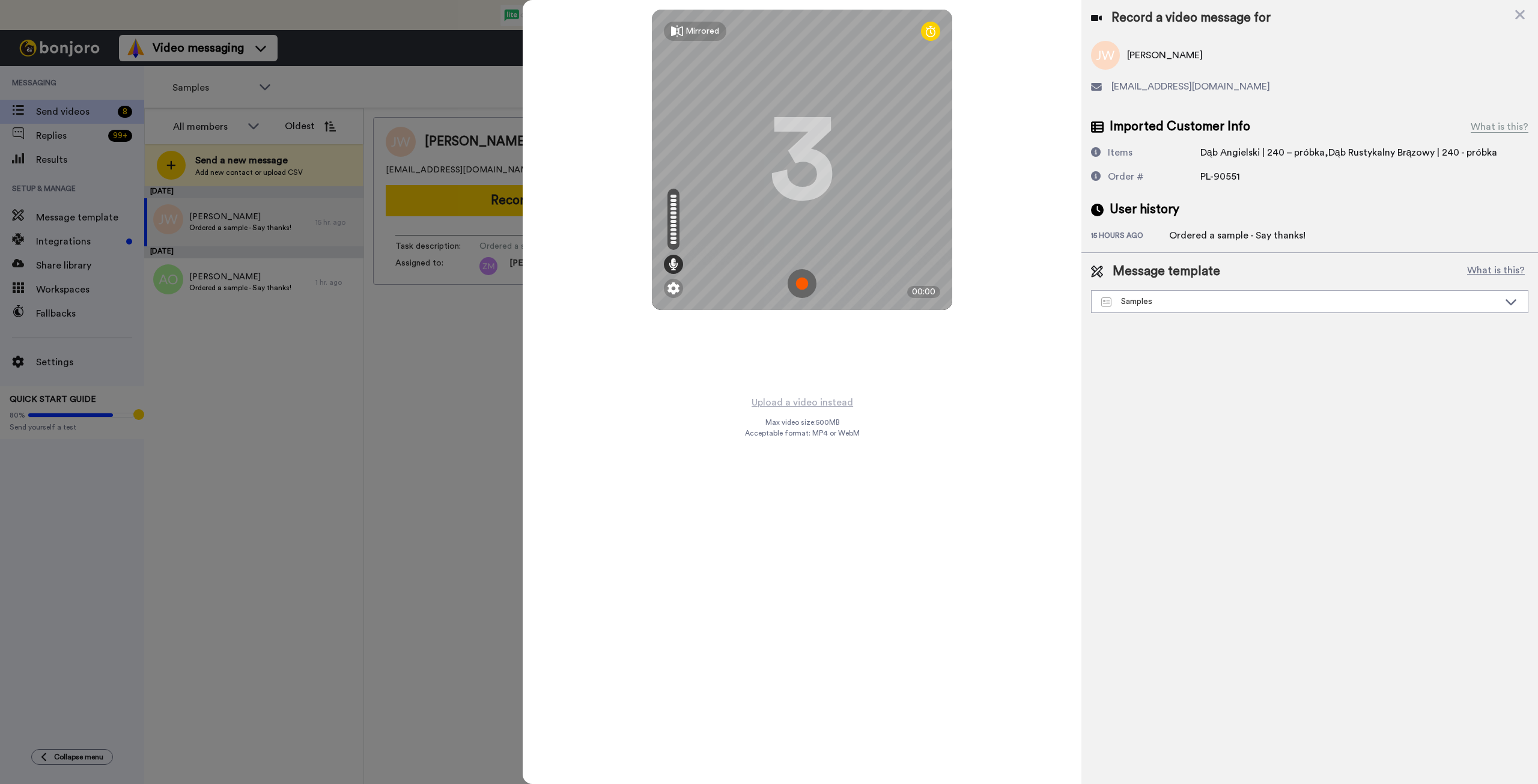
click at [800, 285] on img at bounding box center [802, 283] width 29 height 29
click at [802, 283] on img at bounding box center [802, 283] width 29 height 29
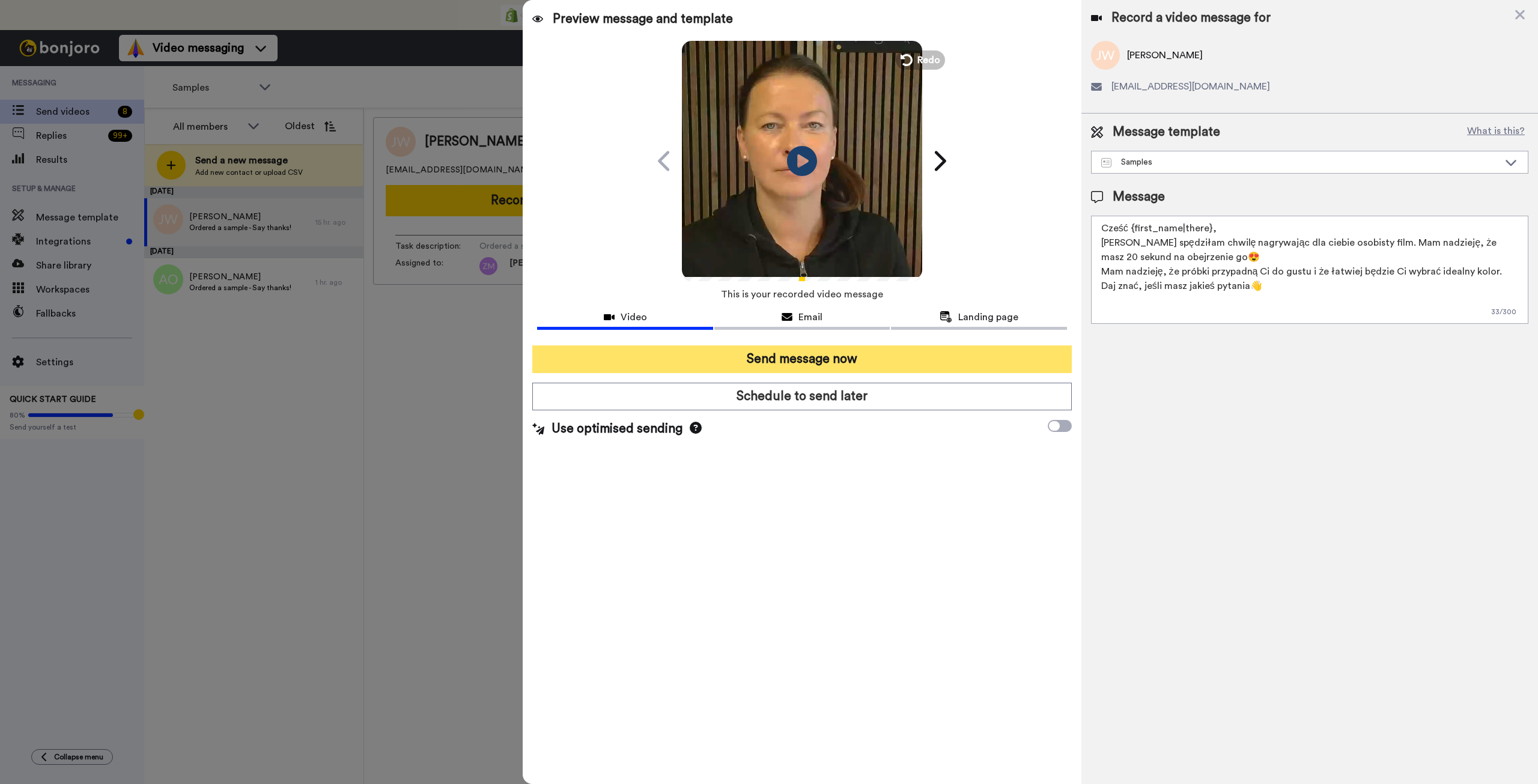
click at [952, 360] on button "Send message now" at bounding box center [802, 359] width 539 height 28
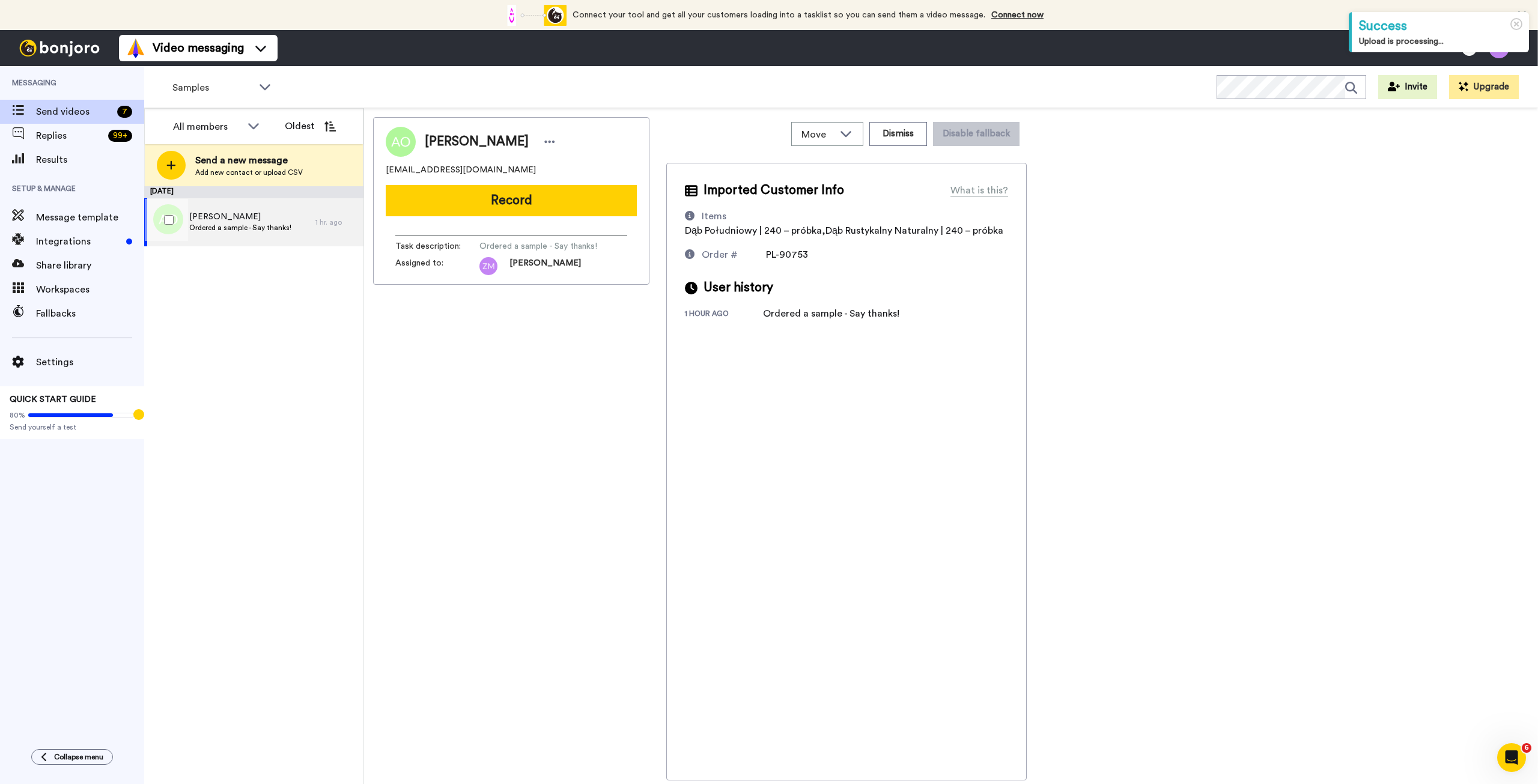
click at [253, 223] on span "Ordered a sample - Say thanks!" at bounding box center [240, 228] width 102 height 10
click at [472, 201] on button "Record" at bounding box center [511, 201] width 251 height 31
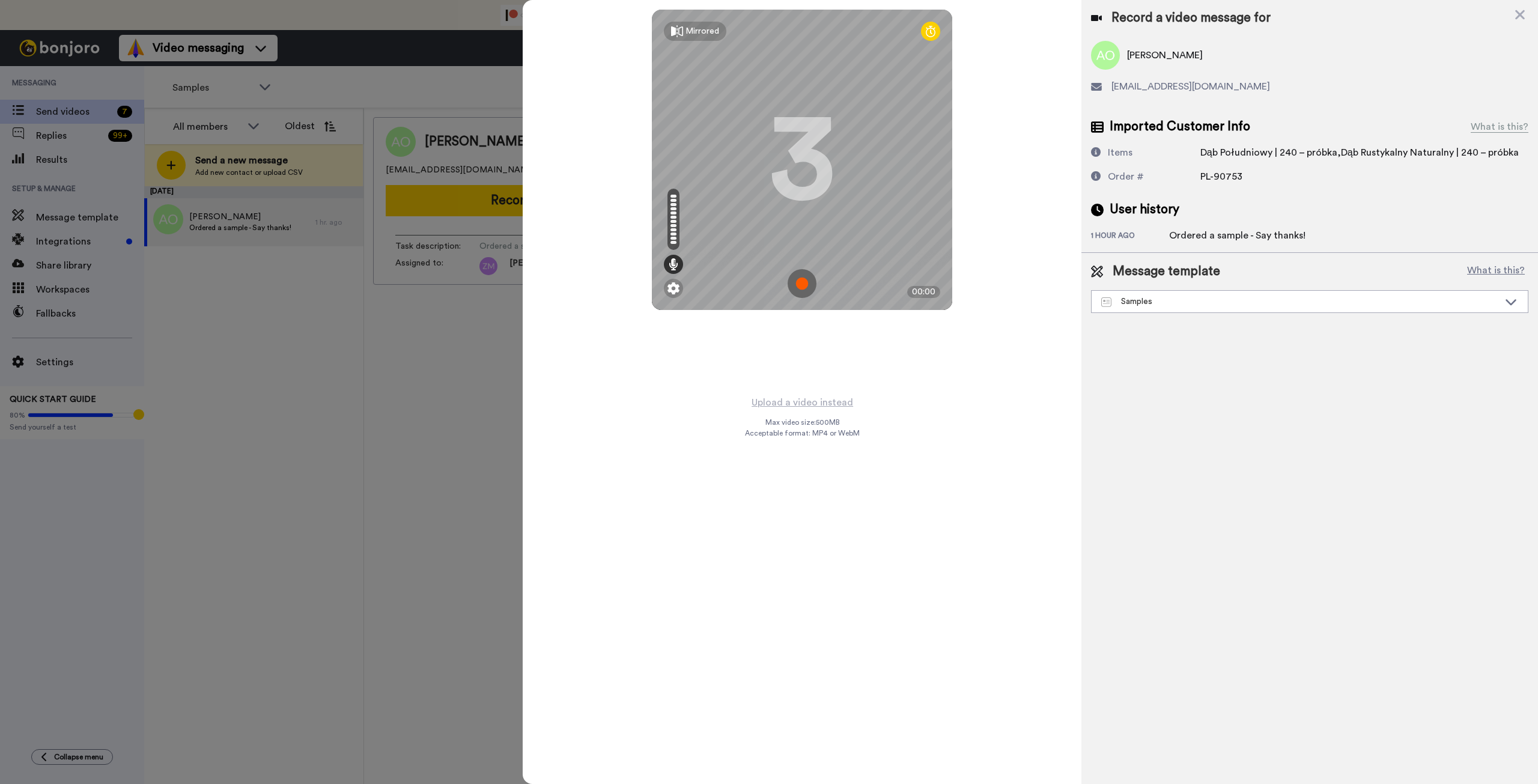
click at [804, 284] on img at bounding box center [802, 283] width 29 height 29
click at [803, 283] on img at bounding box center [802, 283] width 29 height 29
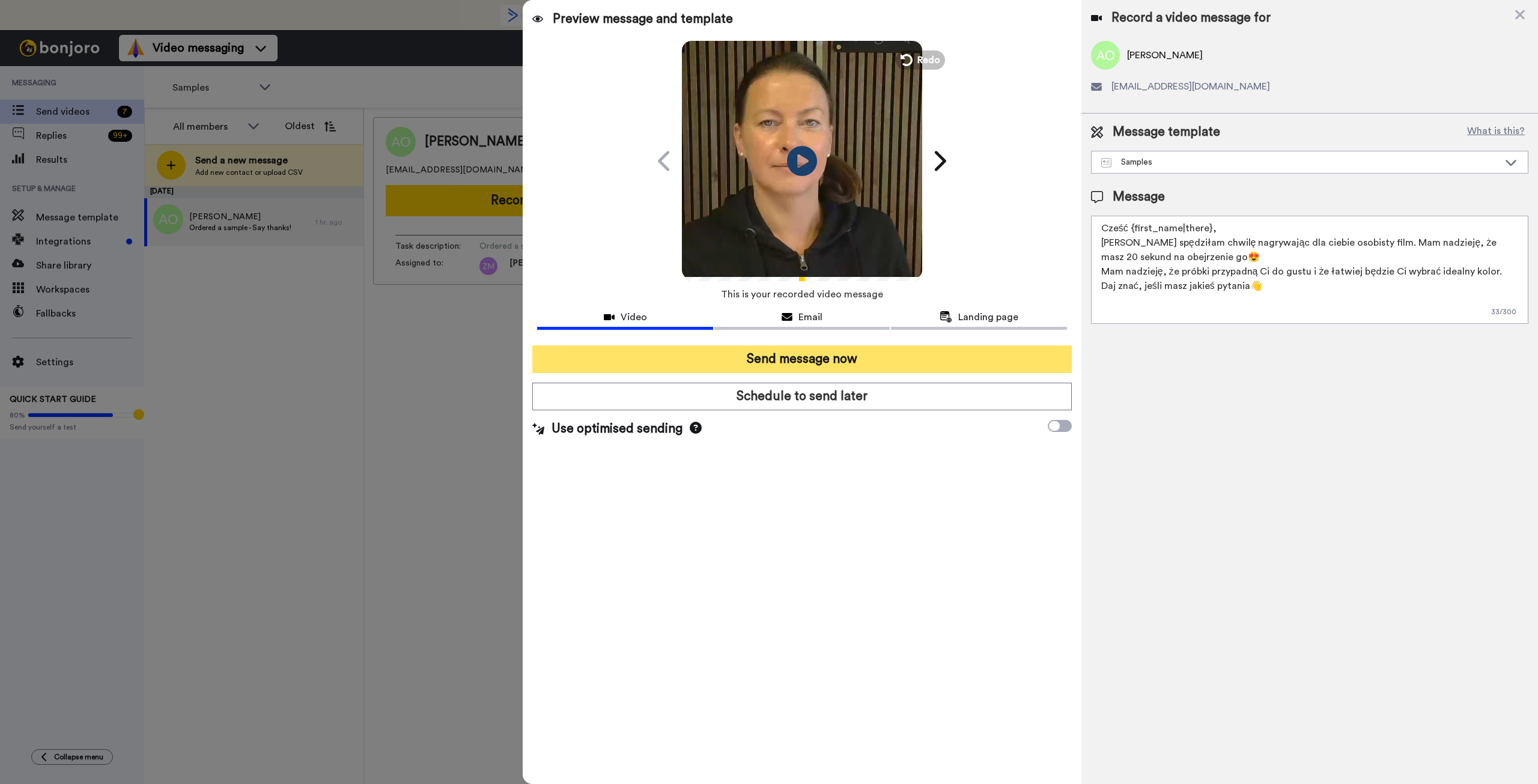
click at [895, 359] on button "Send message now" at bounding box center [802, 359] width 539 height 28
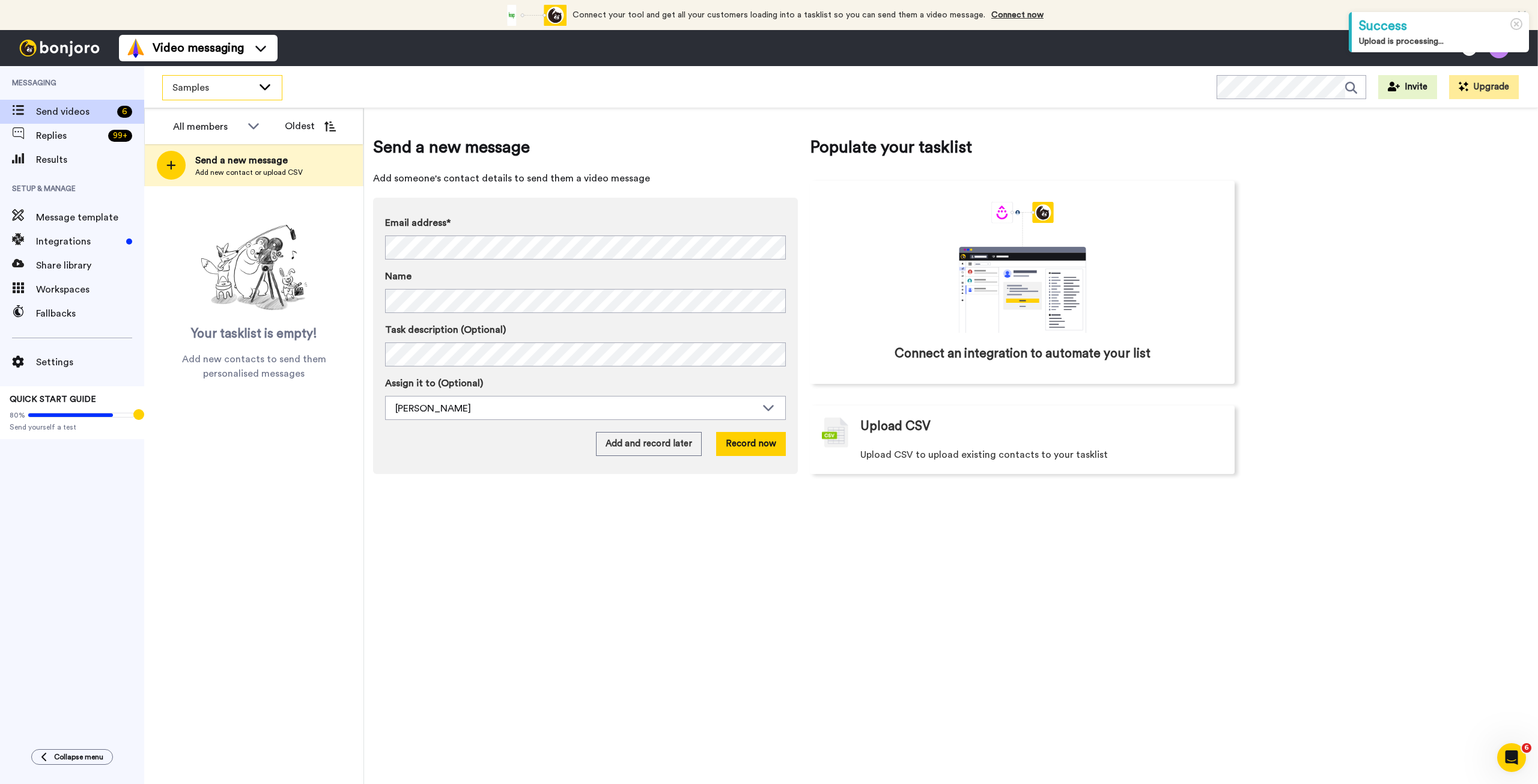
click at [279, 87] on div "Samples" at bounding box center [222, 88] width 119 height 24
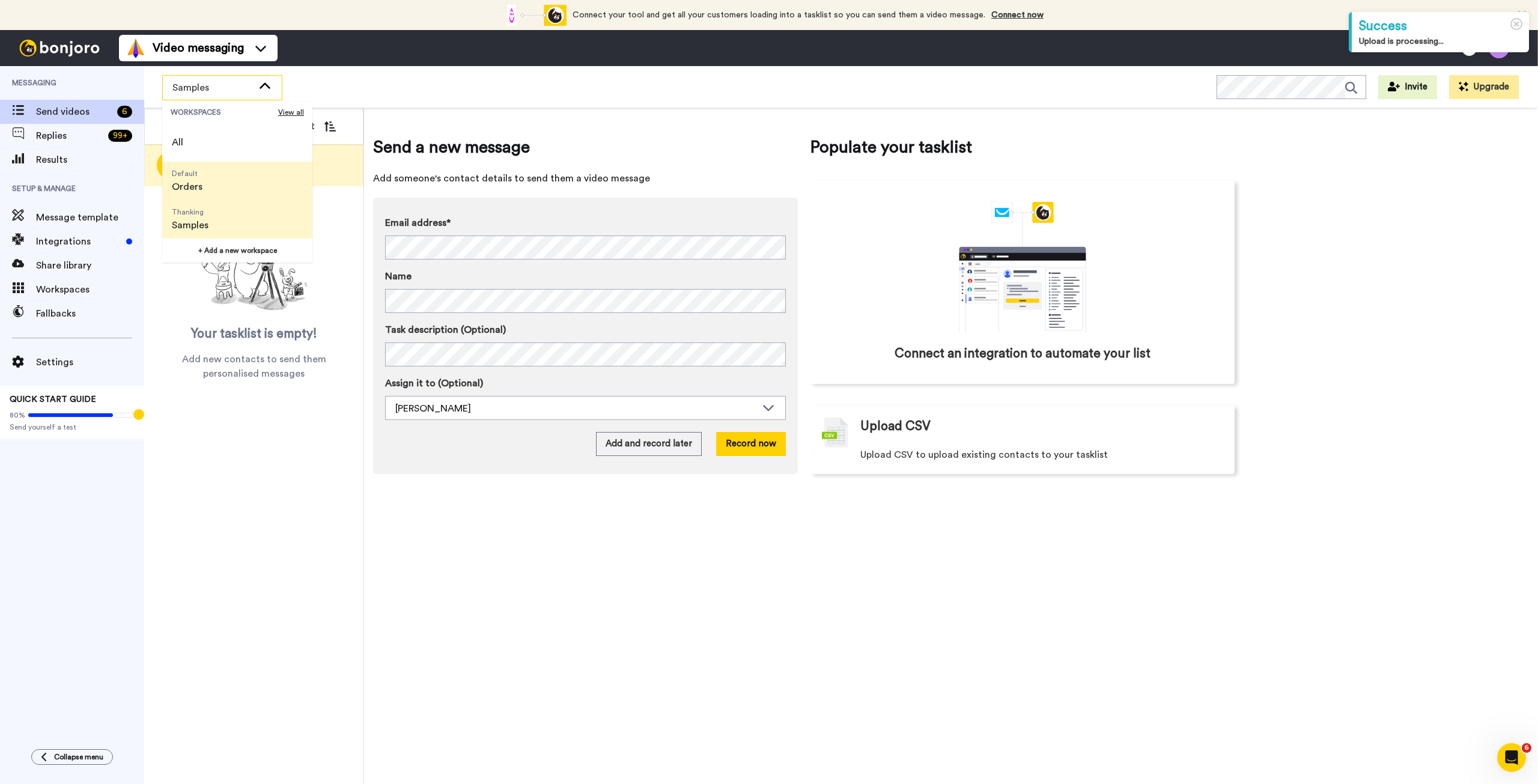
click at [233, 181] on li "Default Orders" at bounding box center [237, 181] width 150 height 38
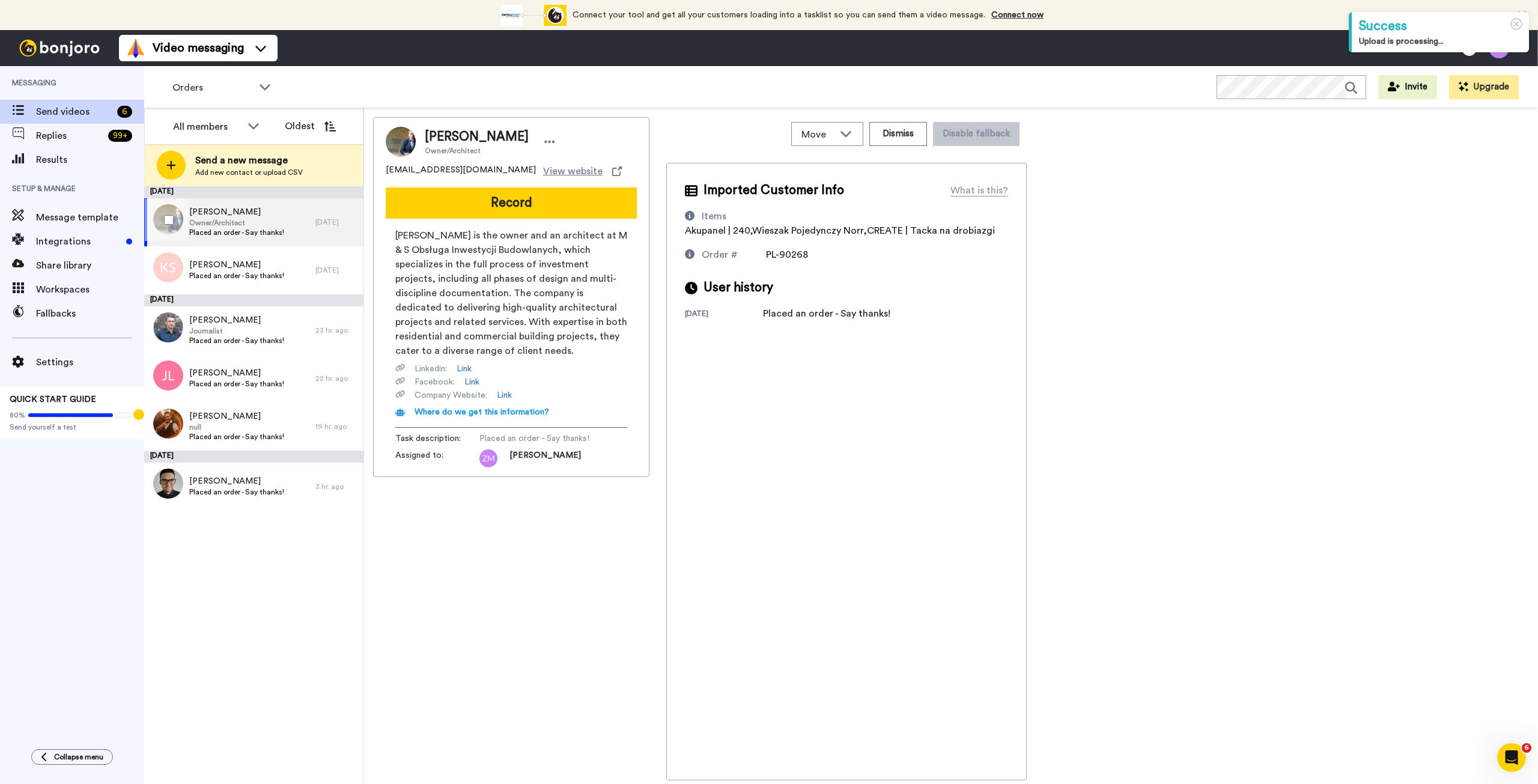
click at [290, 216] on div "[PERSON_NAME] Owner/Architect Placed an order - Say thanks!" at bounding box center [229, 222] width 171 height 48
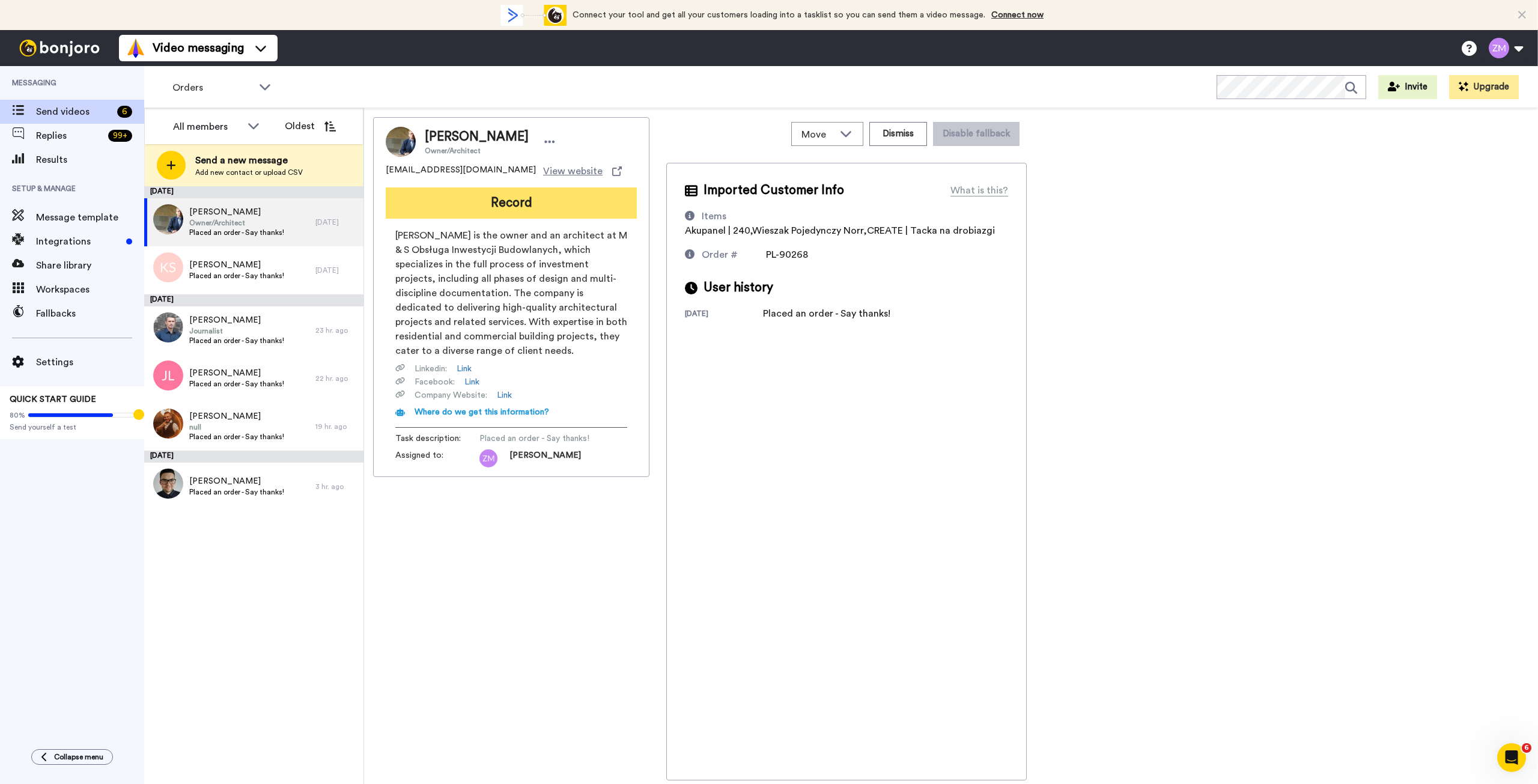
click at [525, 203] on button "Record" at bounding box center [511, 203] width 251 height 31
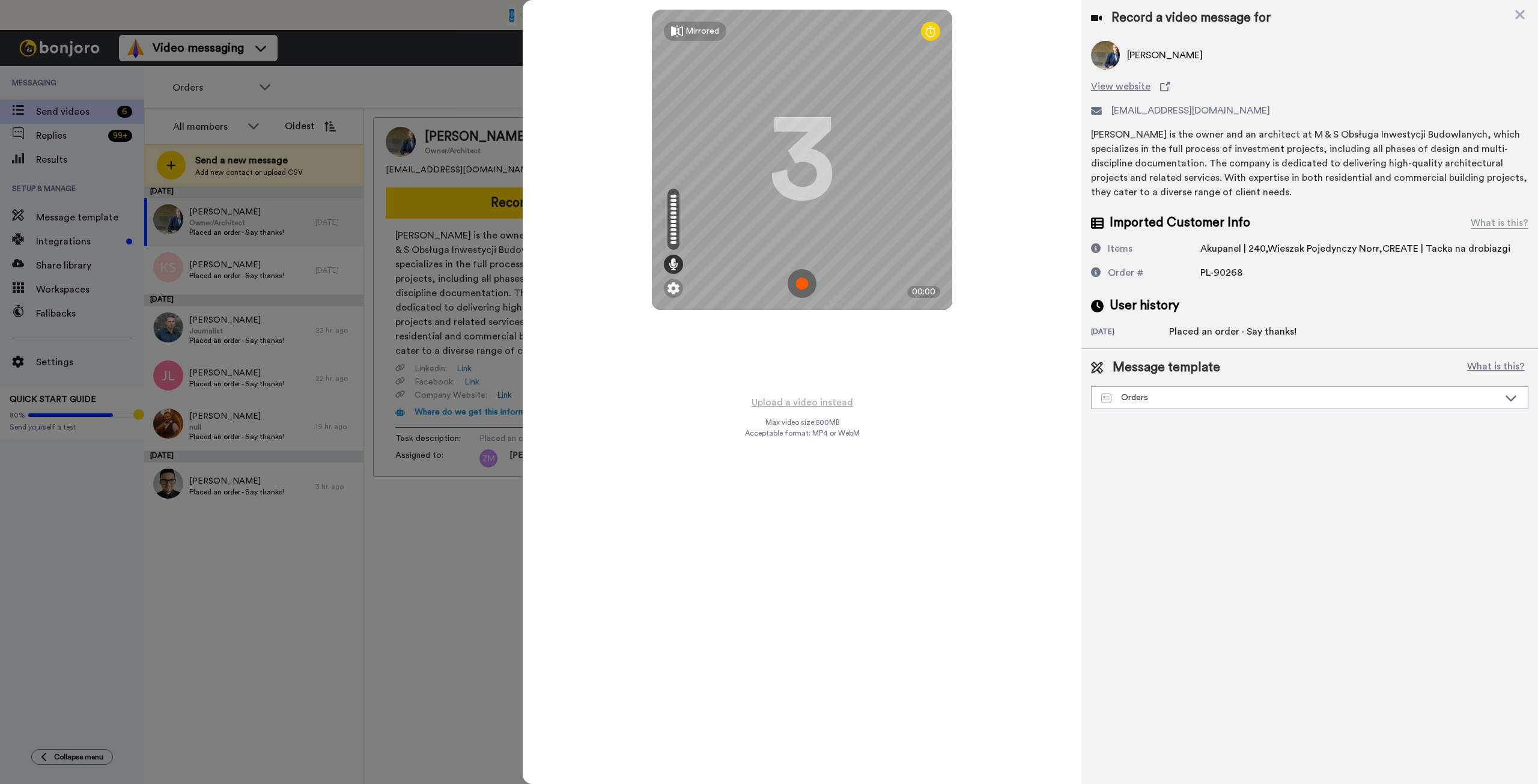
click at [798, 285] on img at bounding box center [802, 283] width 29 height 29
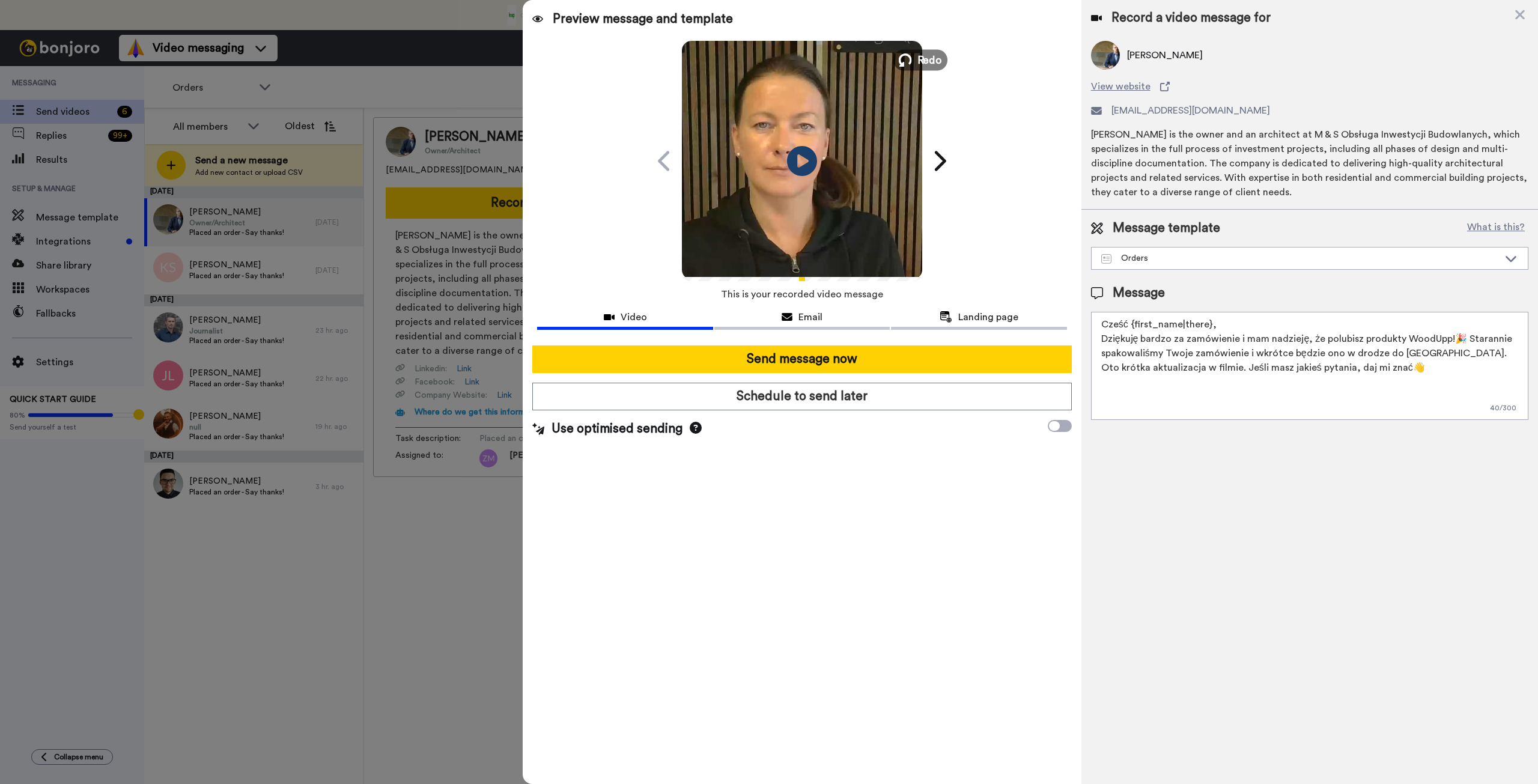
click at [916, 58] on button "Redo" at bounding box center [920, 59] width 54 height 21
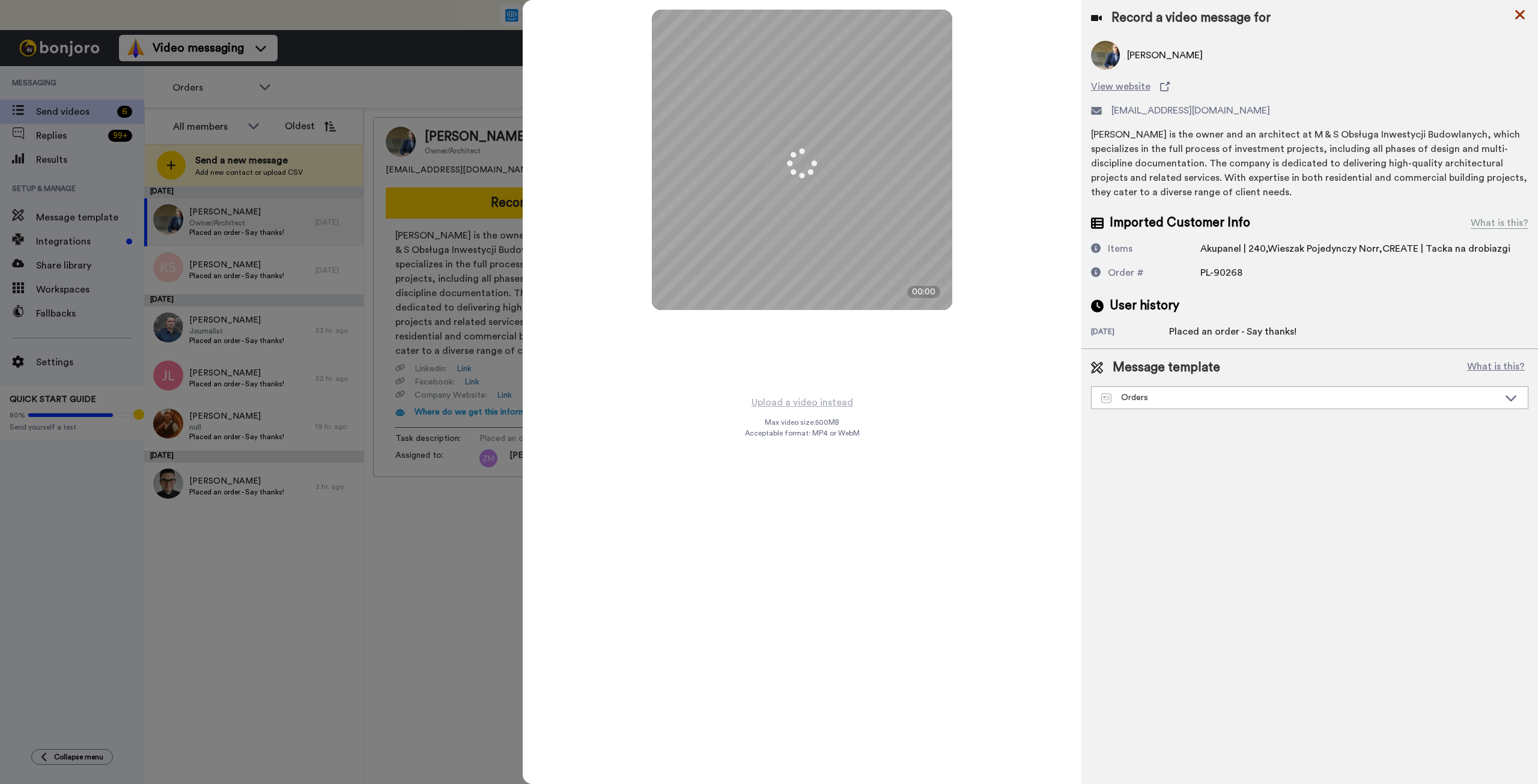
click at [1526, 12] on icon at bounding box center [1521, 14] width 12 height 15
